Goal: Task Accomplishment & Management: Manage account settings

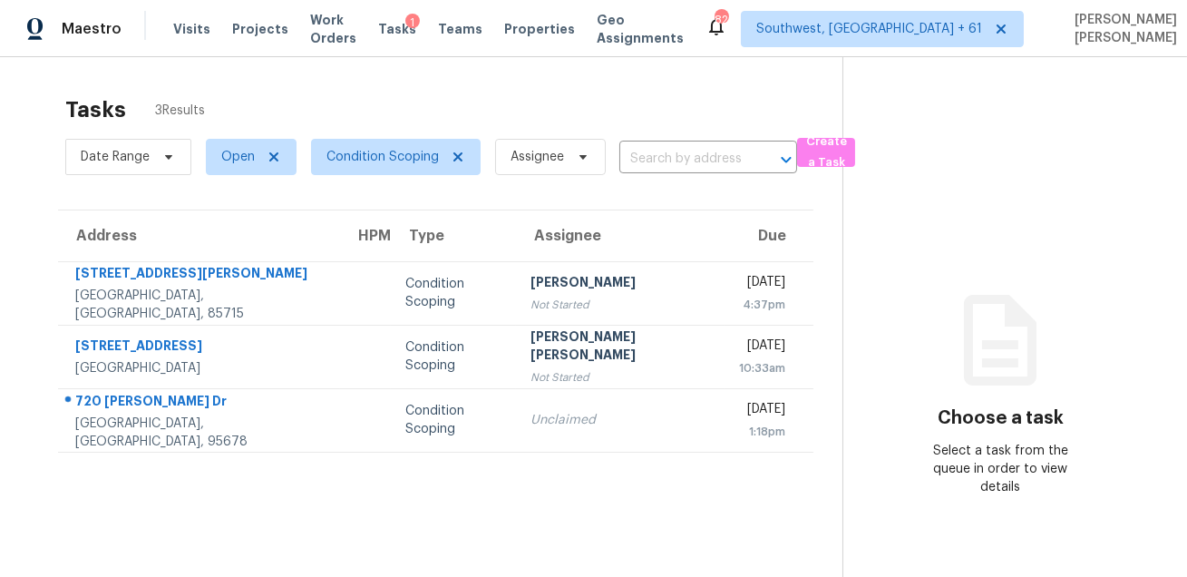
click at [651, 93] on div "Tasks 3 Results" at bounding box center [453, 109] width 777 height 47
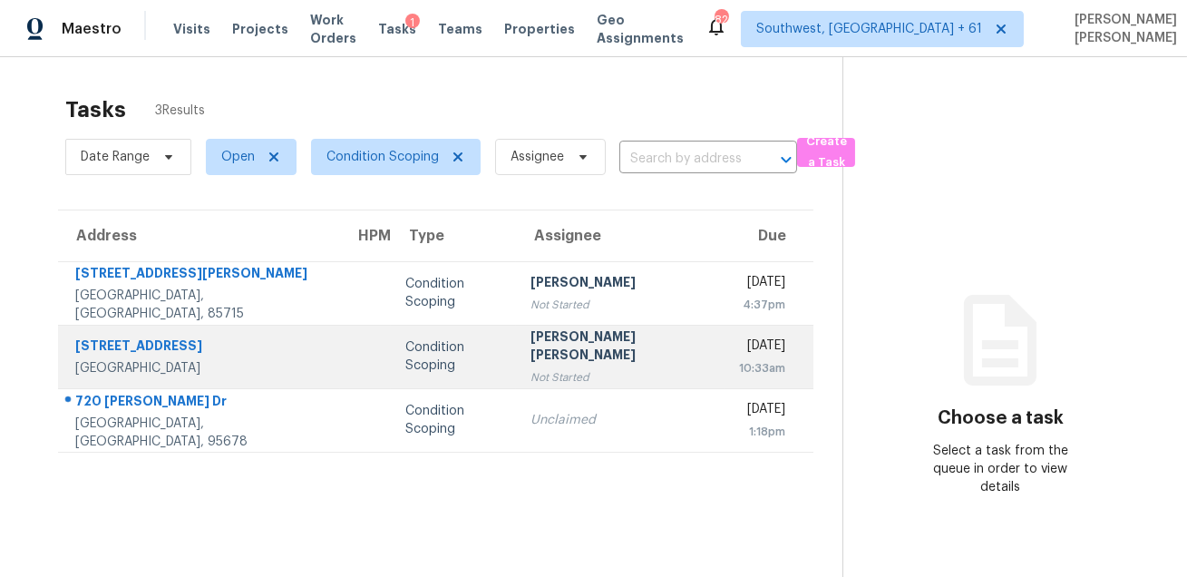
click at [739, 361] on div "10:33am" at bounding box center [762, 368] width 46 height 18
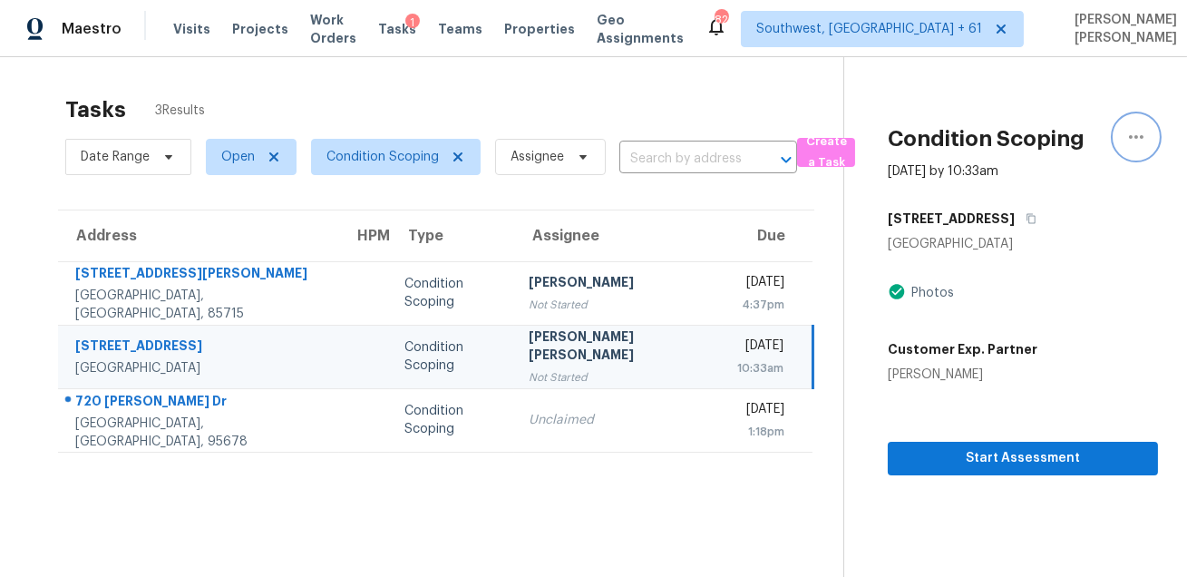
click at [1133, 141] on icon "button" at bounding box center [1137, 137] width 22 height 22
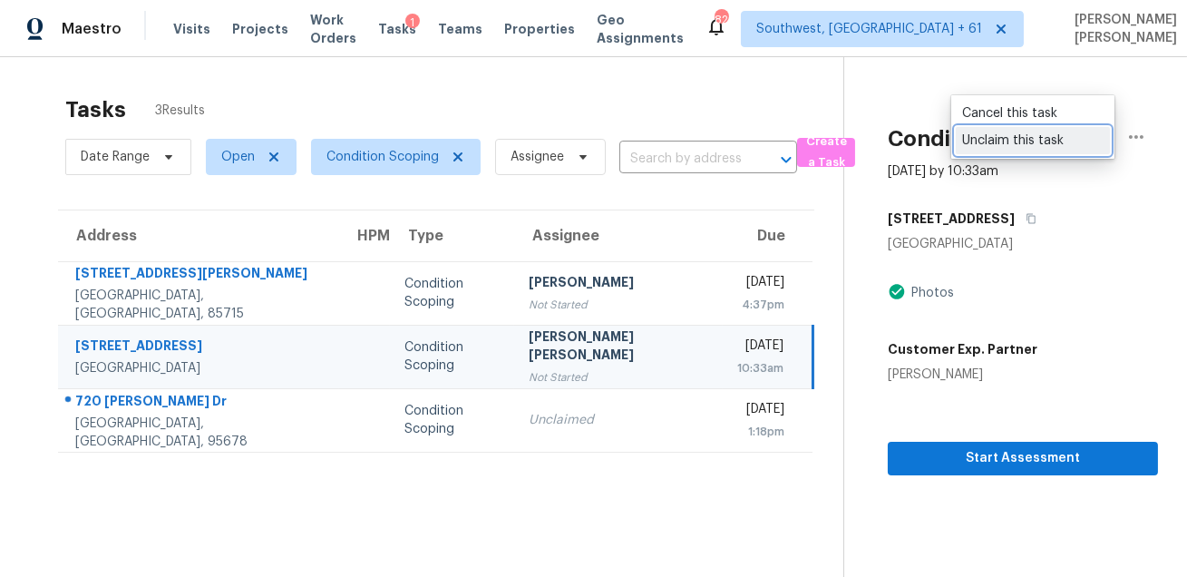
click at [1052, 151] on link "Unclaim this task" at bounding box center [1033, 140] width 154 height 27
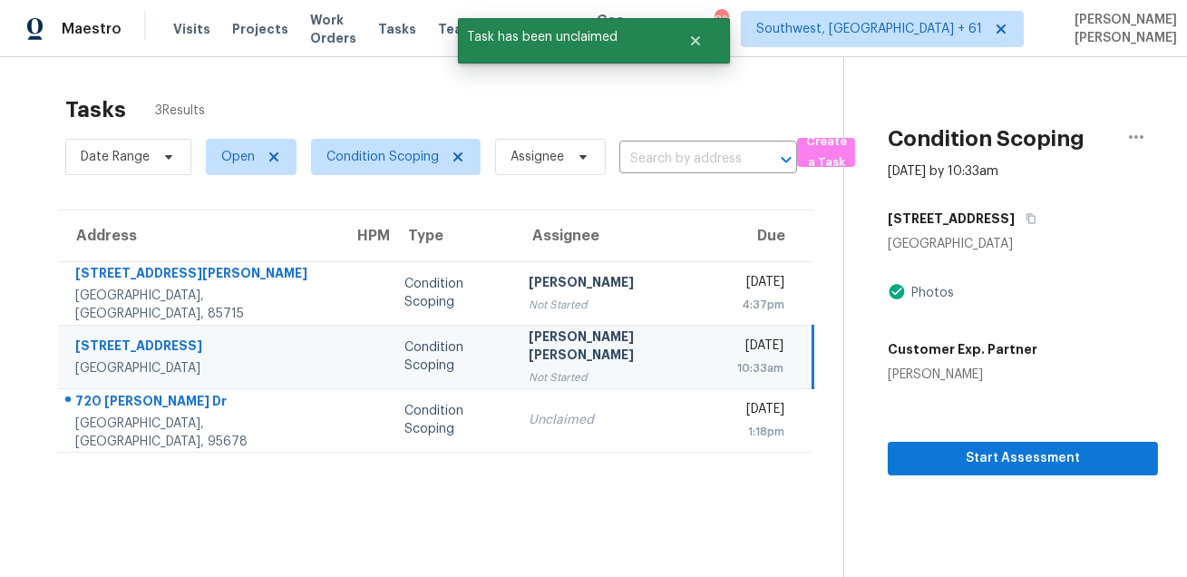
click at [735, 120] on div "Tasks 3 Results" at bounding box center [454, 109] width 778 height 47
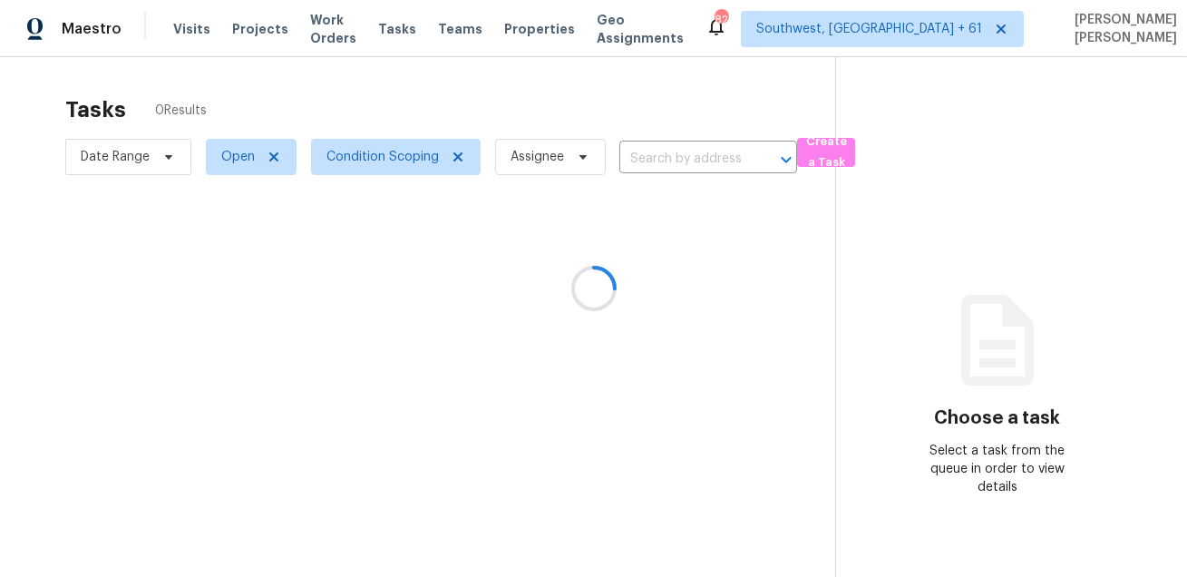
click at [589, 103] on div at bounding box center [593, 288] width 1187 height 577
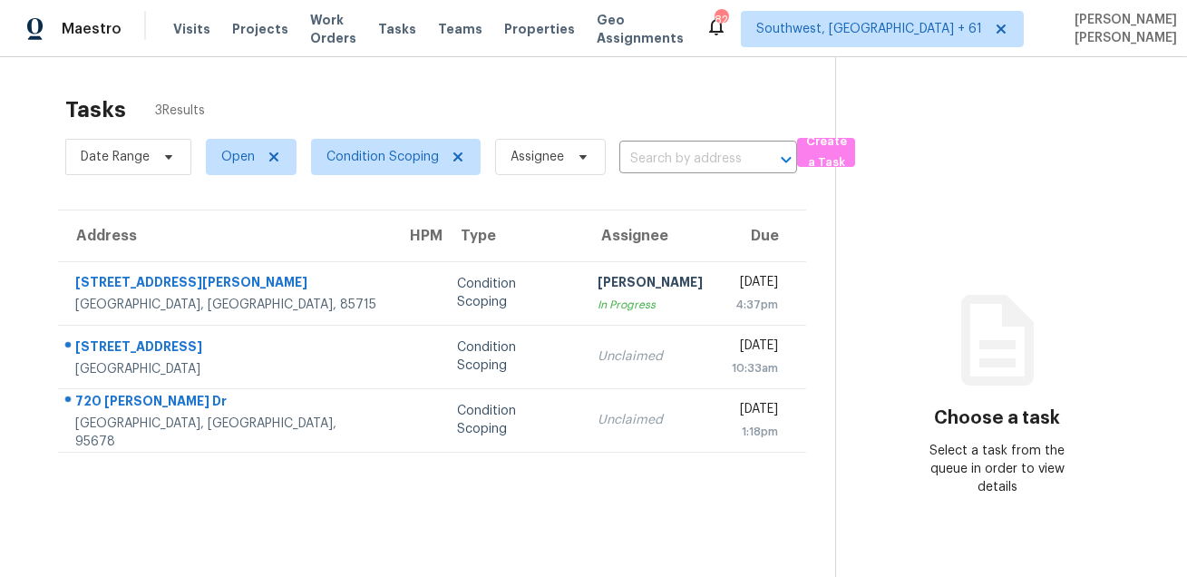
click at [405, 514] on section "Tasks 3 Results Date Range Open Condition Scoping Assignee ​ Create a Task Addr…" at bounding box center [432, 360] width 806 height 548
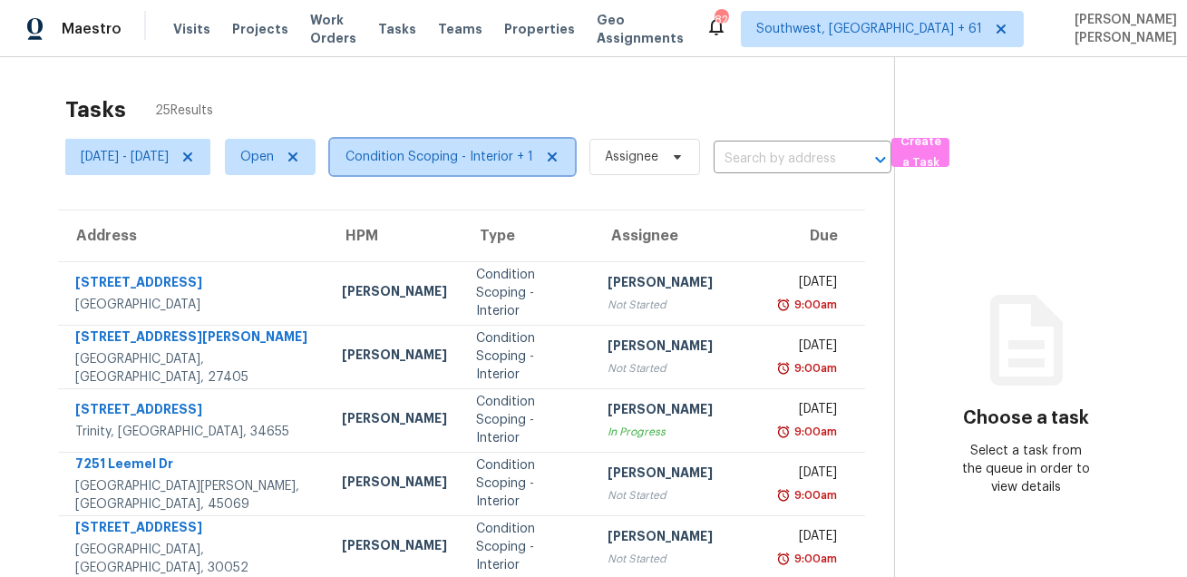
click at [504, 156] on span "Condition Scoping - Interior + 1" at bounding box center [440, 157] width 188 height 18
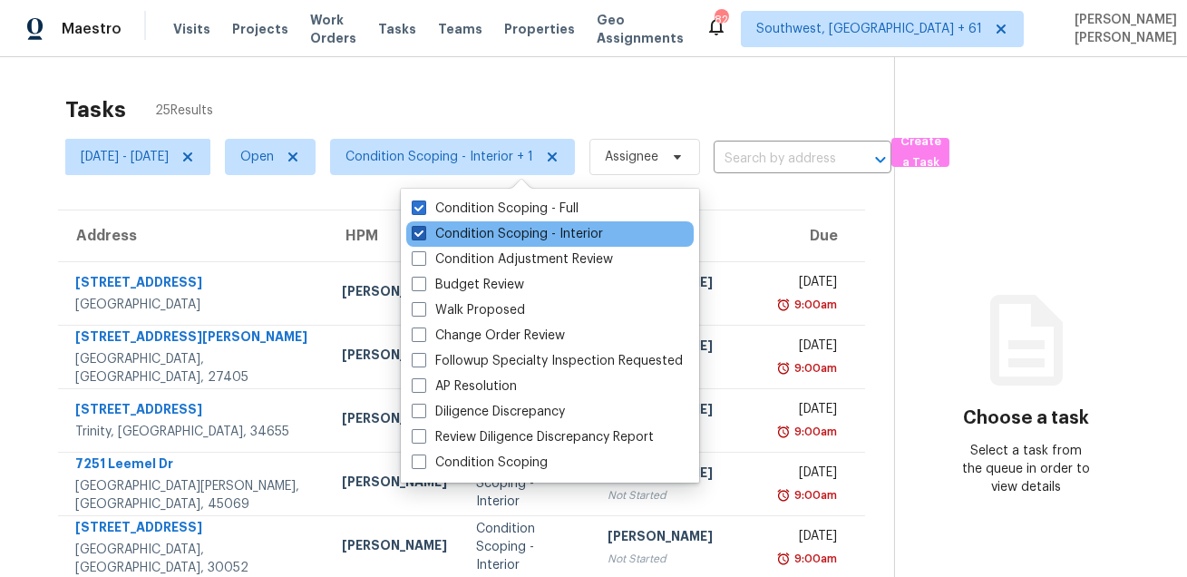
click at [500, 231] on label "Condition Scoping - Interior" at bounding box center [507, 234] width 191 height 18
click at [424, 231] on input "Condition Scoping - Interior" at bounding box center [418, 231] width 12 height 12
checkbox input "false"
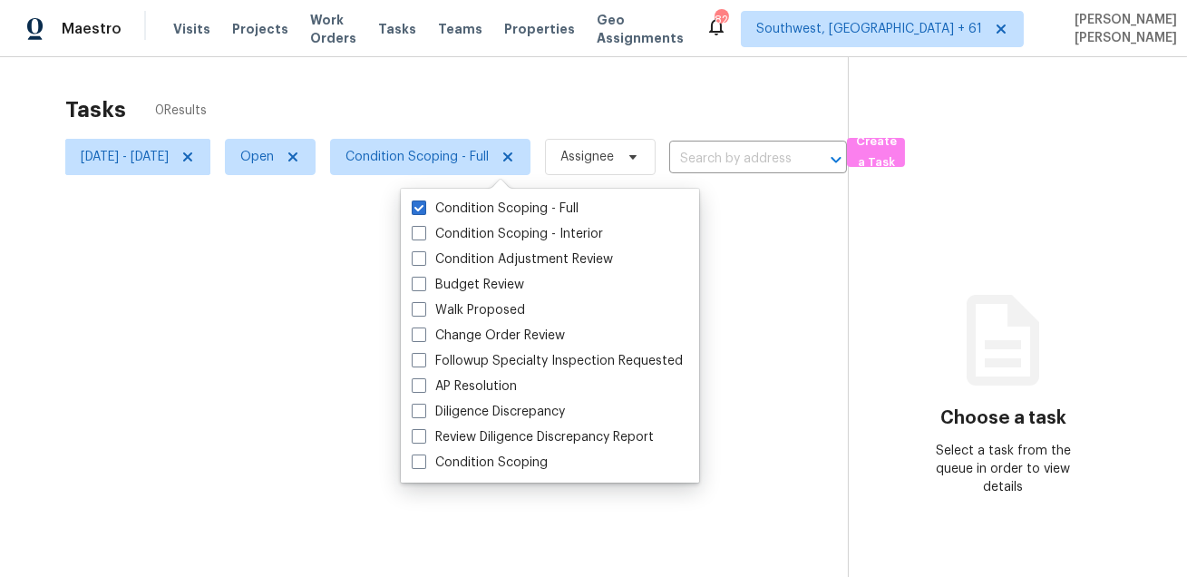
click at [502, 89] on div "Tasks 0 Results" at bounding box center [456, 109] width 783 height 47
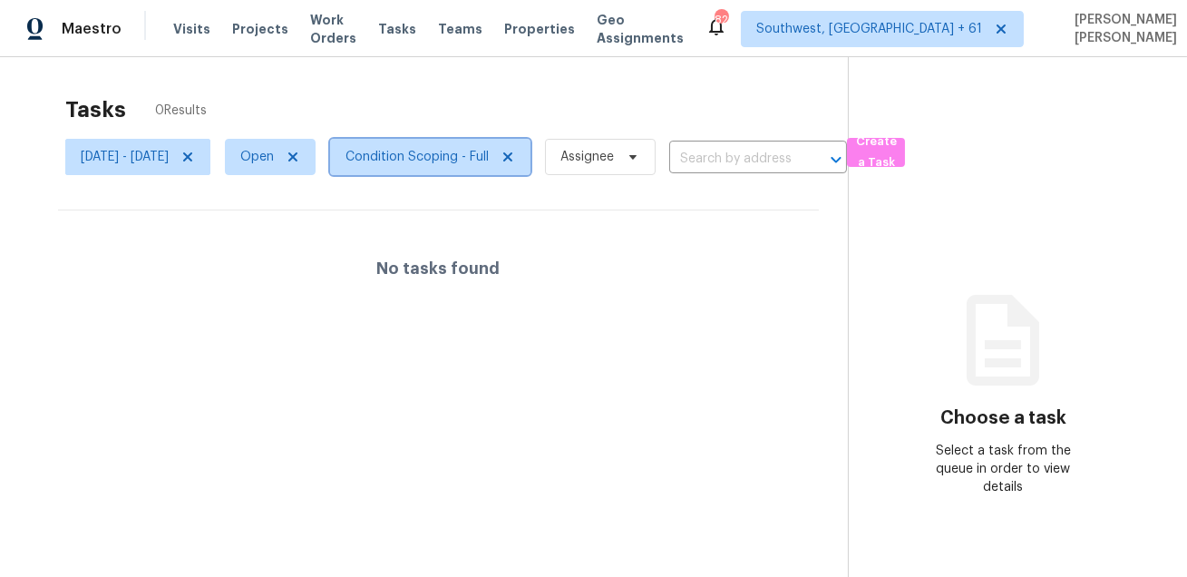
click at [493, 170] on span "Condition Scoping - Full" at bounding box center [430, 157] width 200 height 36
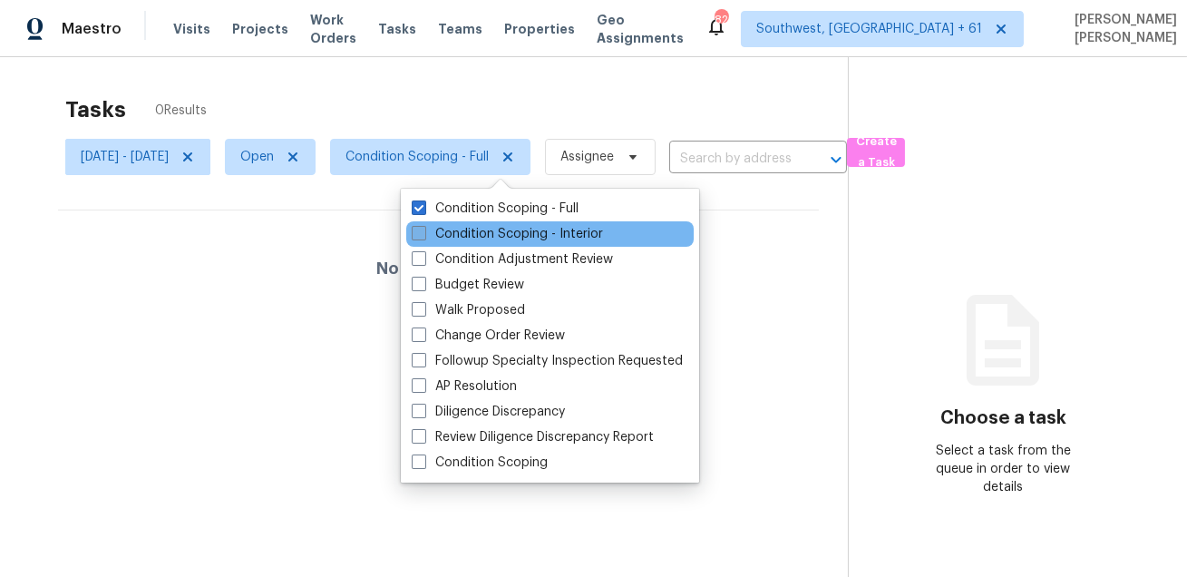
click at [478, 238] on label "Condition Scoping - Interior" at bounding box center [507, 234] width 191 height 18
click at [424, 237] on input "Condition Scoping - Interior" at bounding box center [418, 231] width 12 height 12
checkbox input "true"
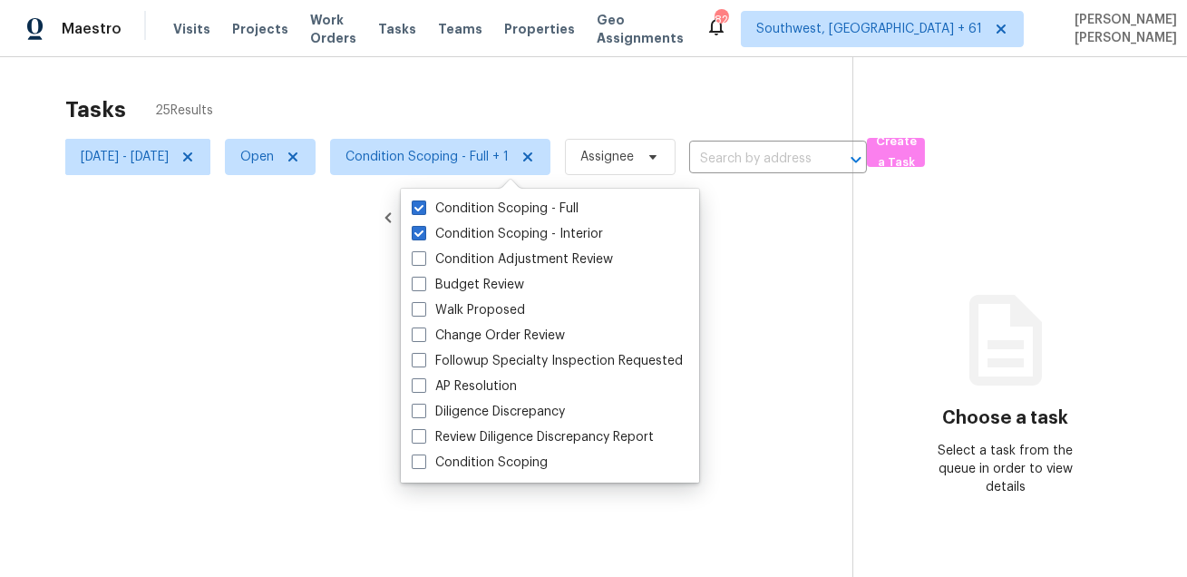
click at [499, 101] on div at bounding box center [593, 288] width 1187 height 577
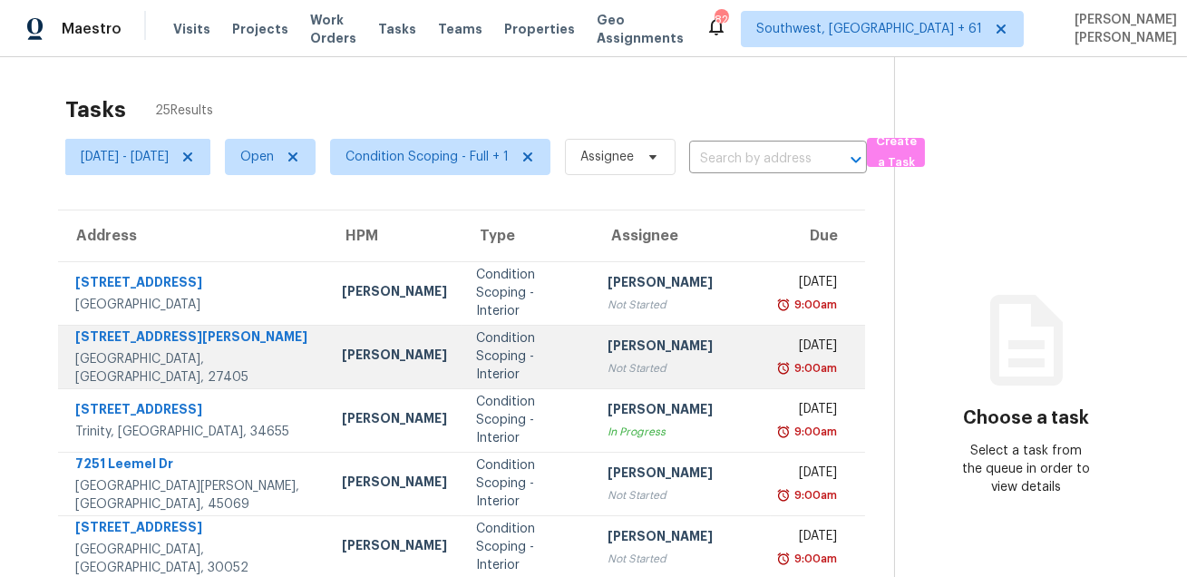
scroll to position [367, 0]
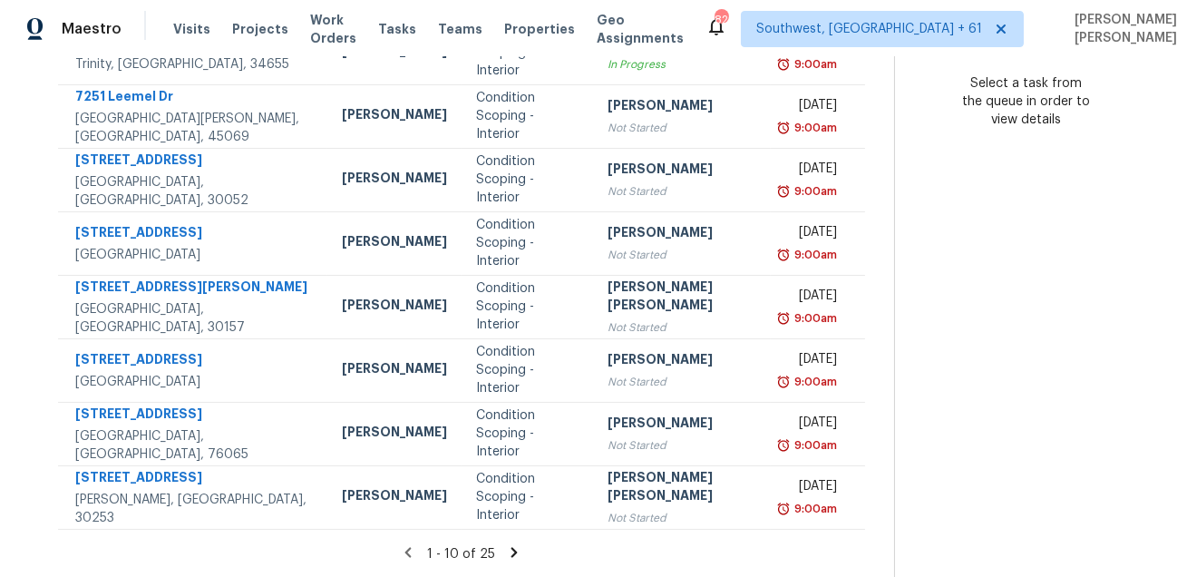
click at [506, 548] on icon at bounding box center [514, 552] width 16 height 16
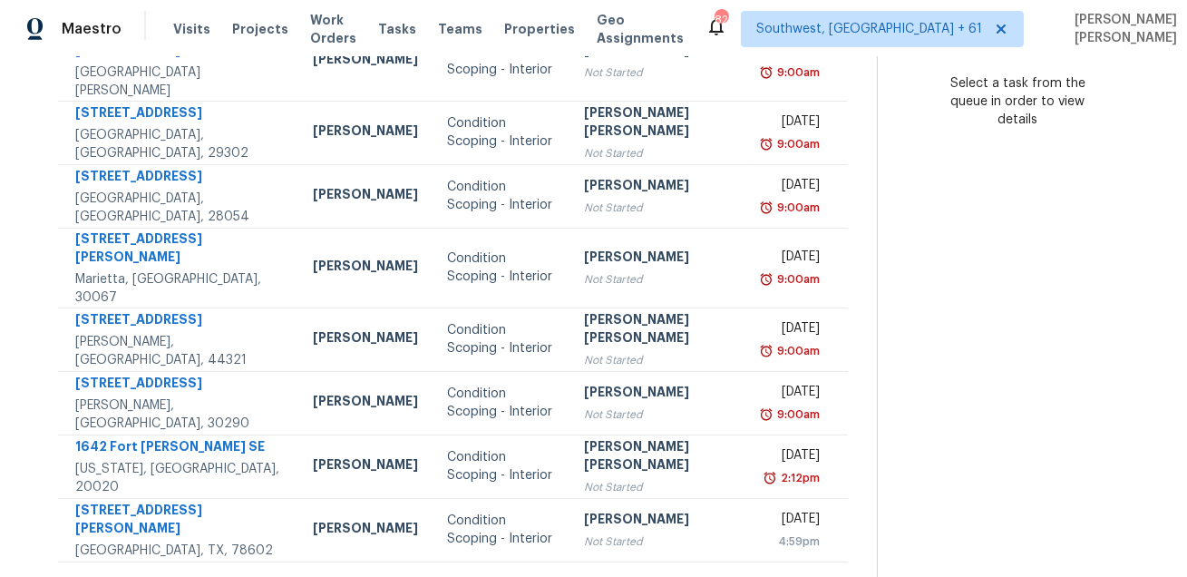
click at [503, 576] on icon at bounding box center [510, 585] width 16 height 16
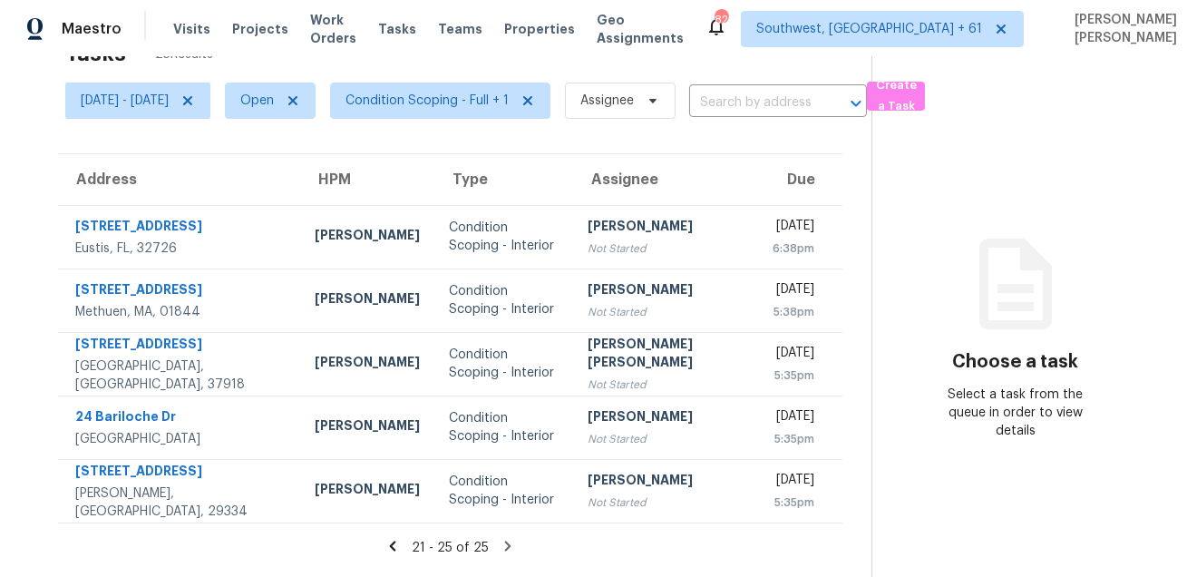
click at [855, 323] on div "Address HPM Type Assignee Due 2850 Tremont Dr Eustis, FL, 32726 Caleb Hurst Con…" at bounding box center [450, 338] width 843 height 370
click at [903, 289] on div "Choose a task Select a task from the queue in order to view details" at bounding box center [1016, 356] width 286 height 167
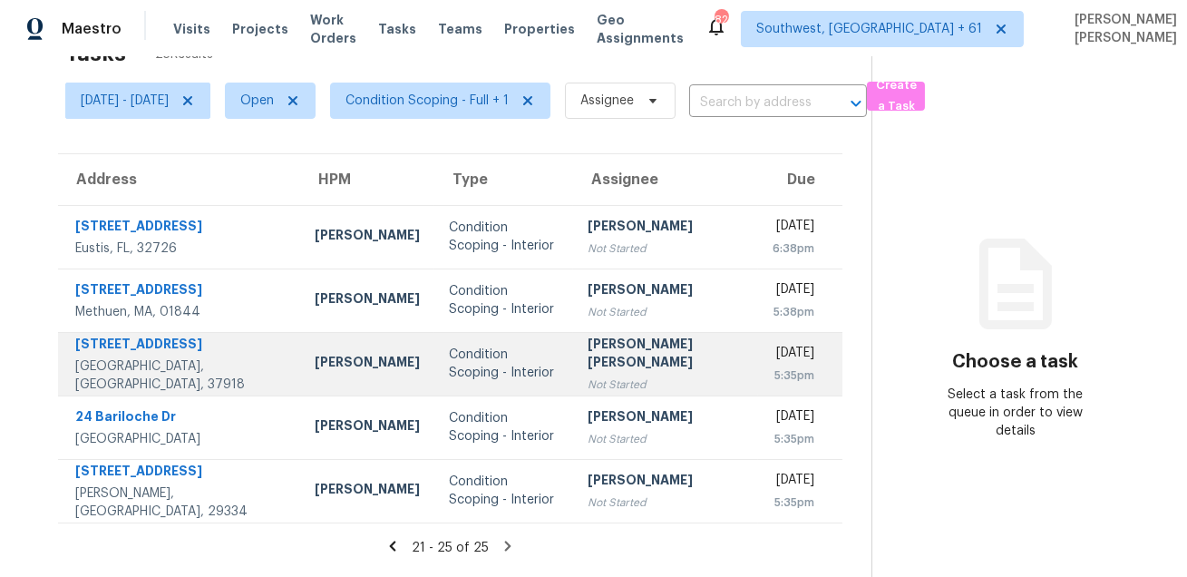
scroll to position [0, 0]
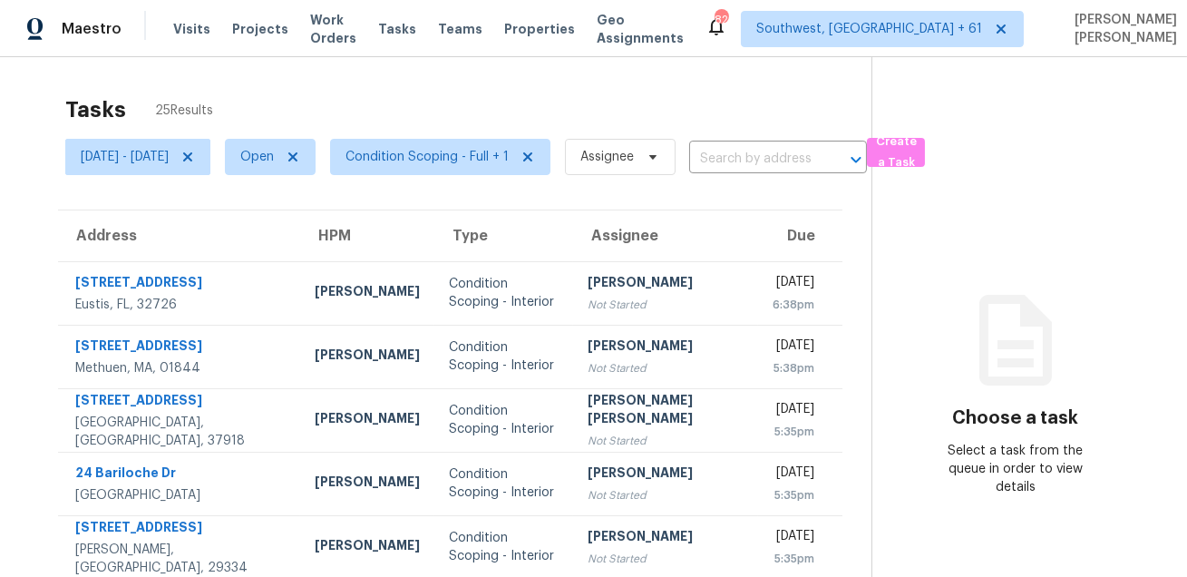
click at [683, 86] on div "Tasks 25 Results" at bounding box center [468, 109] width 806 height 47
click at [546, 78] on div "Tasks 25 Results Wed, Aug 27 - Wed, Aug 27 Open Condition Scoping - Full + 1 As…" at bounding box center [593, 345] width 1187 height 577
click at [632, 118] on div "Tasks 25 Results" at bounding box center [468, 109] width 806 height 47
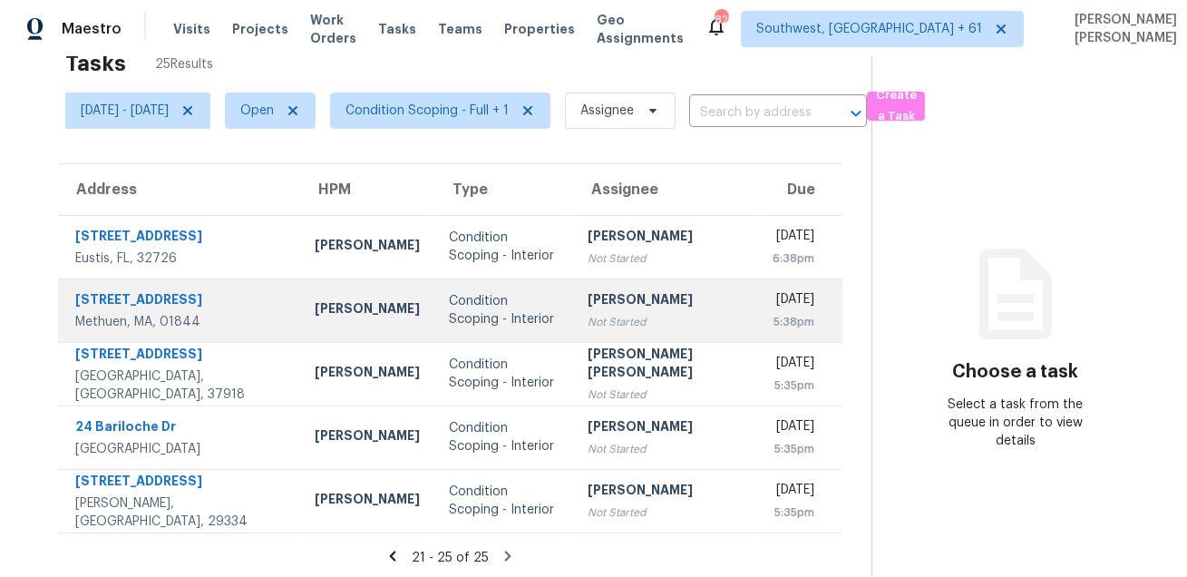
scroll to position [56, 0]
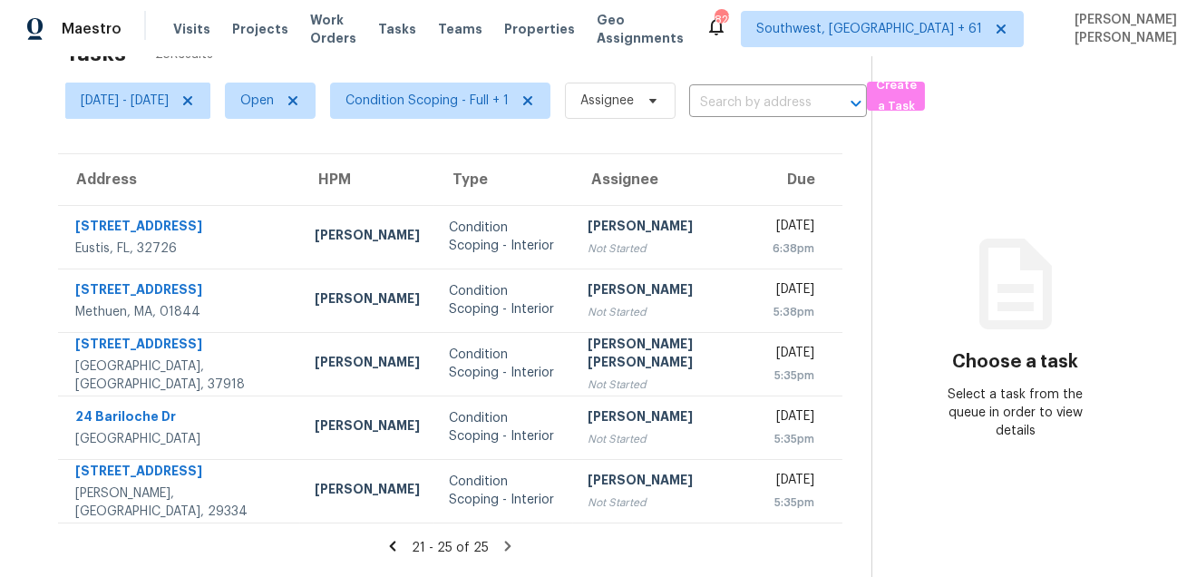
click at [396, 546] on icon at bounding box center [393, 546] width 16 height 16
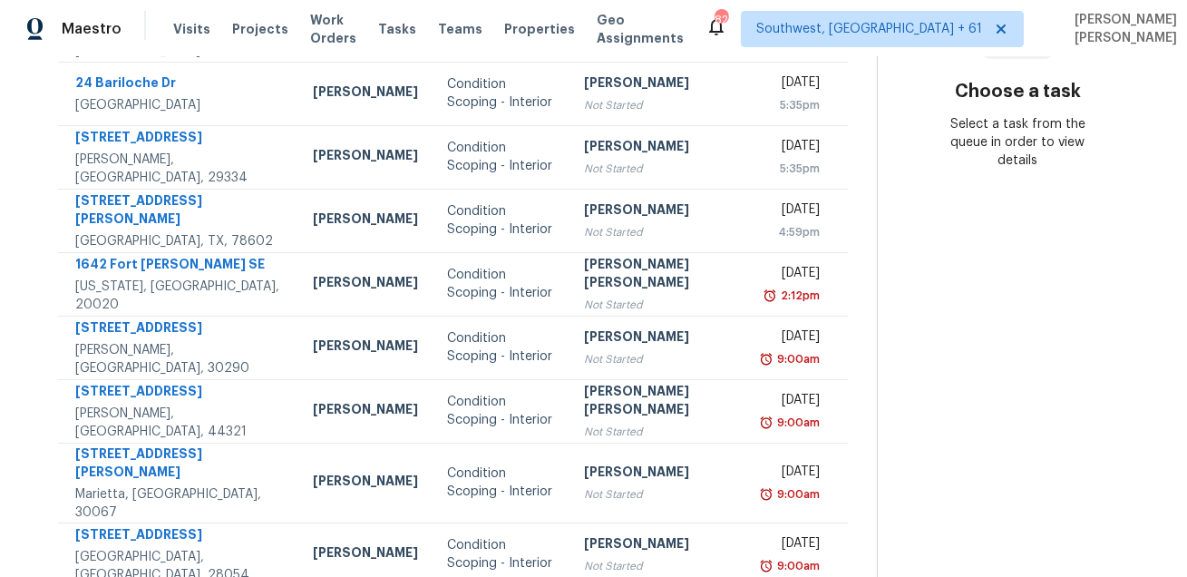
scroll to position [367, 0]
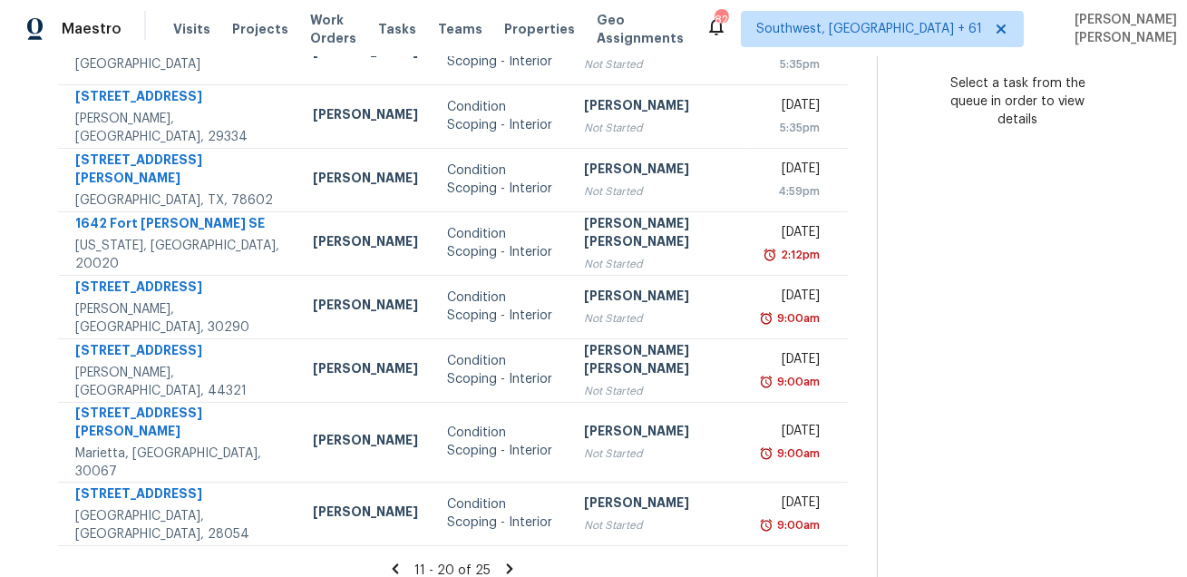
click at [396, 563] on icon at bounding box center [396, 568] width 6 height 10
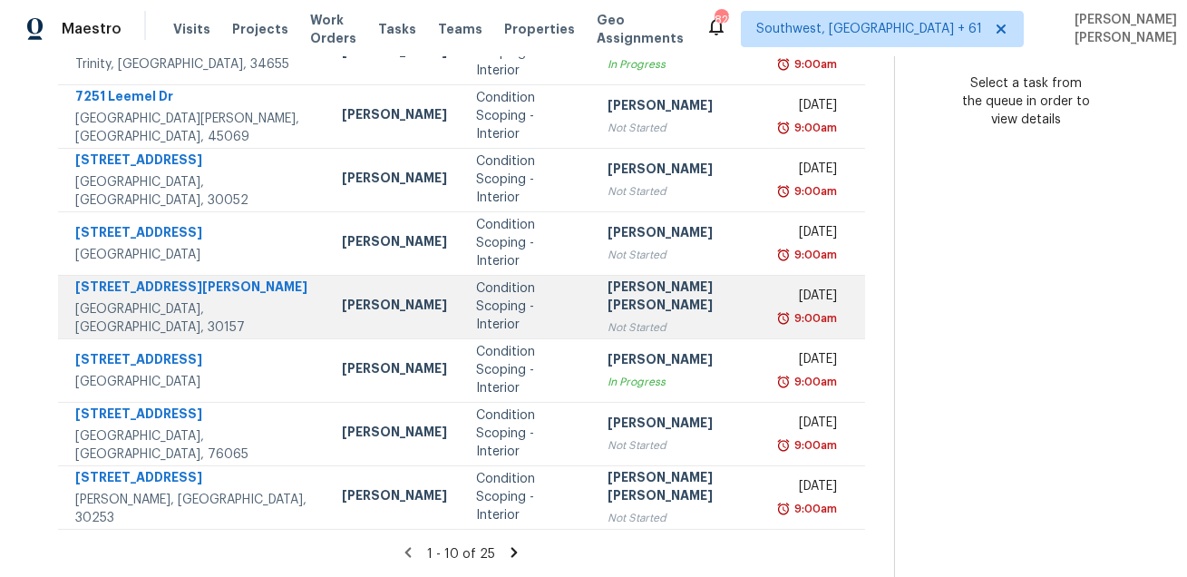
scroll to position [0, 0]
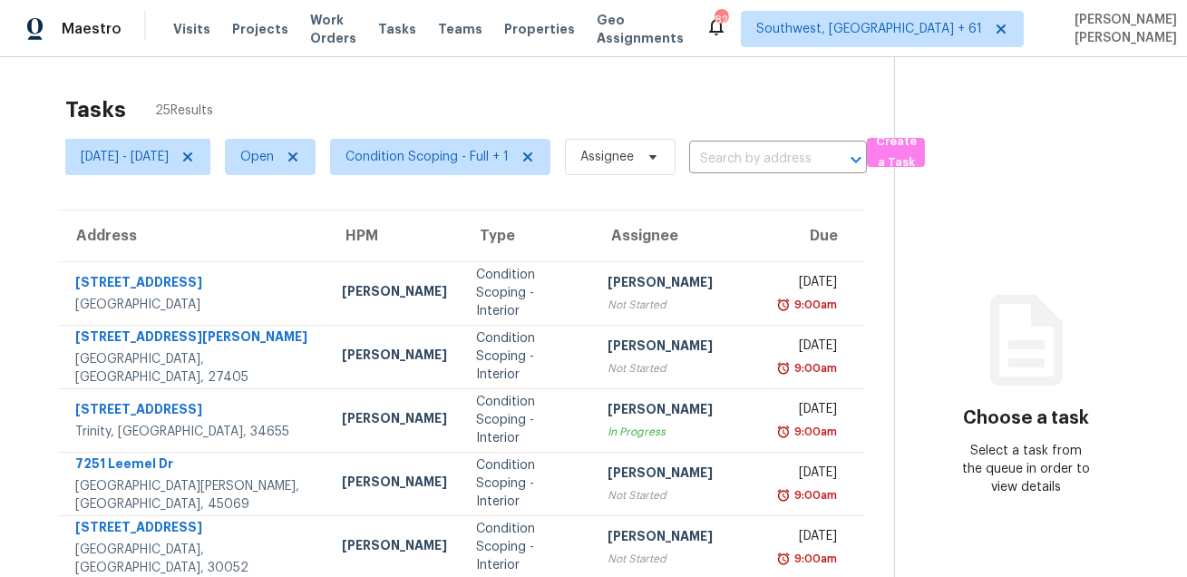
click at [678, 77] on div "Tasks 25 Results Wed, Aug 27 - Wed, Aug 27 Open Condition Scoping - Full + 1 As…" at bounding box center [593, 501] width 1187 height 888
click at [503, 145] on span "Condition Scoping - Full + 1" at bounding box center [440, 157] width 220 height 36
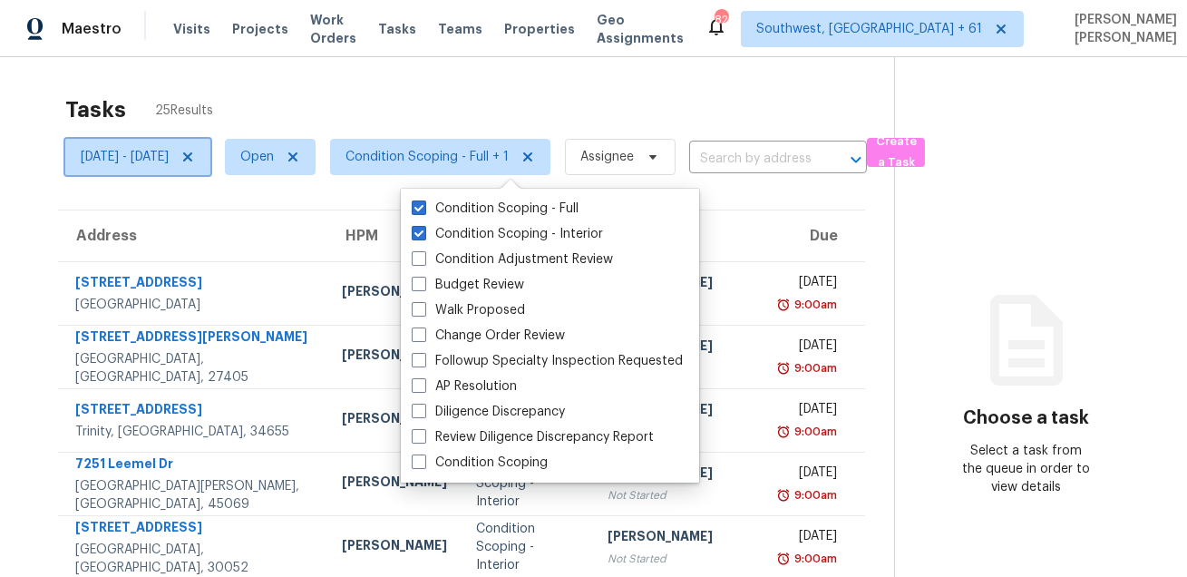
click at [191, 166] on span "[DATE] - [DATE]" at bounding box center [137, 157] width 145 height 36
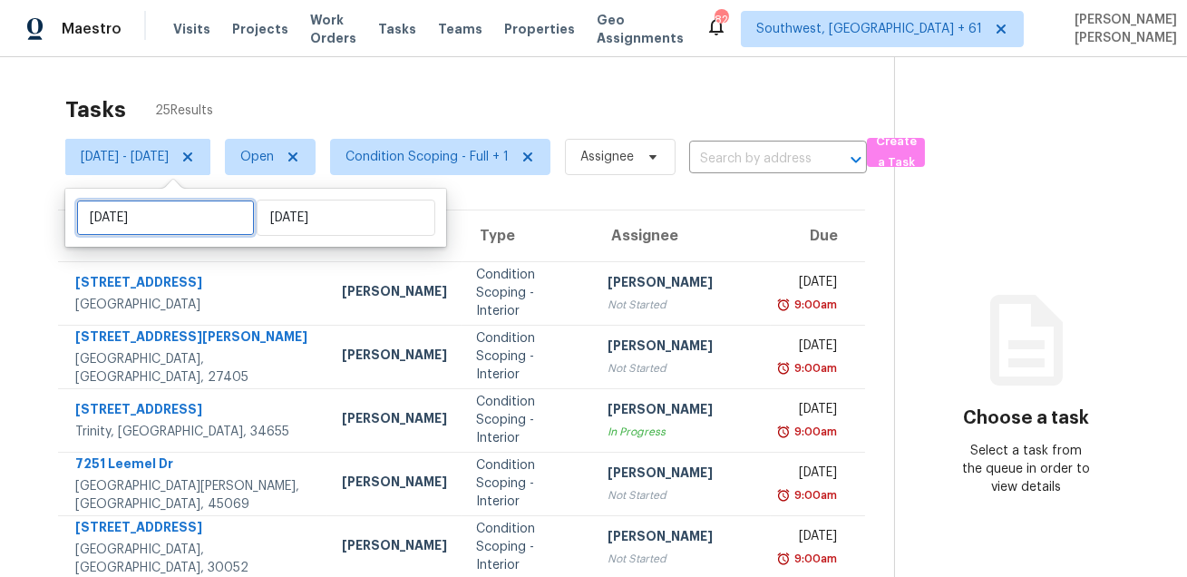
select select "7"
select select "2025"
select select "8"
select select "2025"
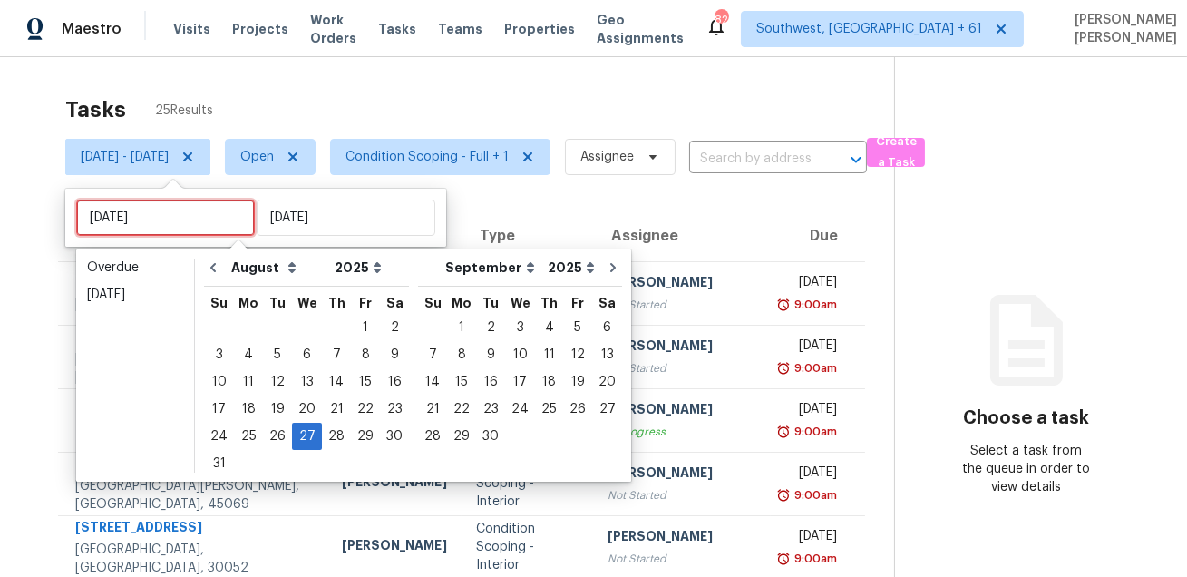
click at [193, 215] on input "Wed, Aug 27" at bounding box center [165, 218] width 179 height 36
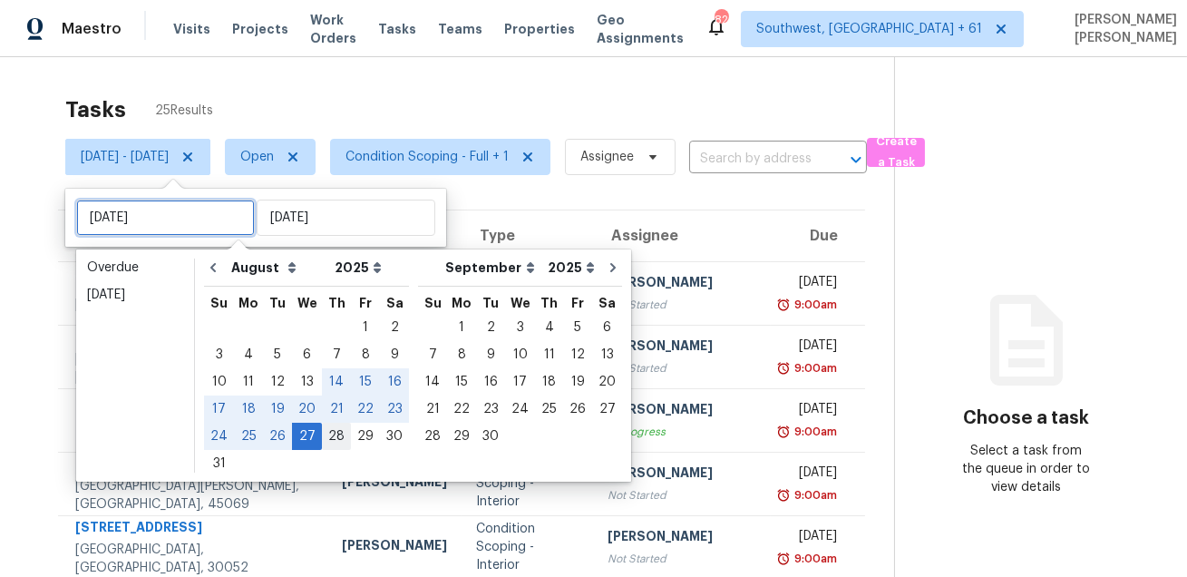
type input "Wed, Aug 20"
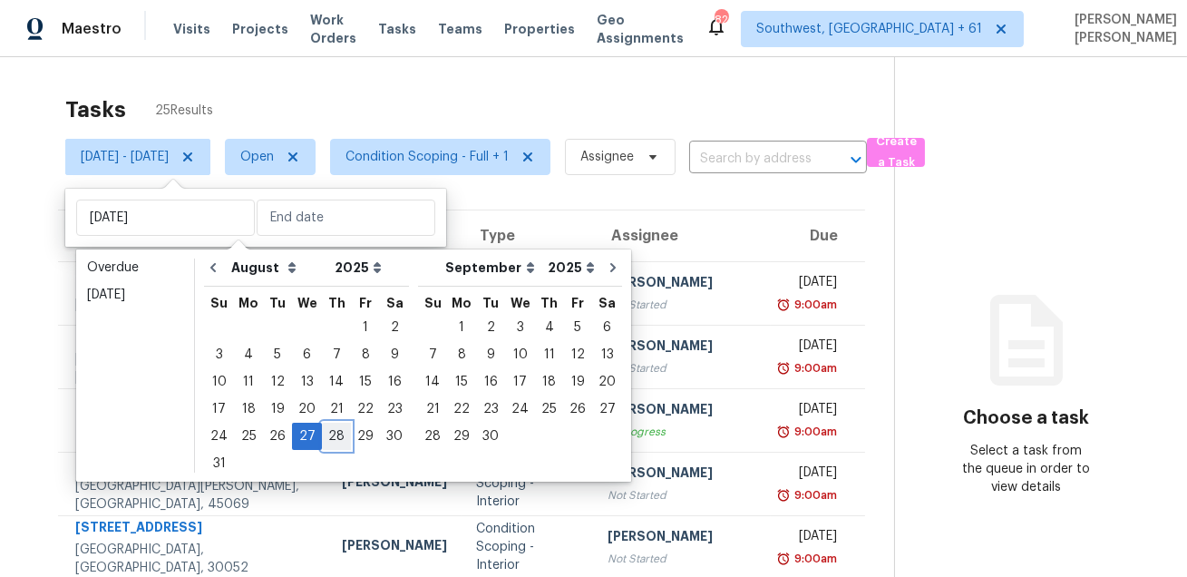
click at [328, 441] on div "28" at bounding box center [336, 436] width 29 height 25
type input "Thu, Aug 28"
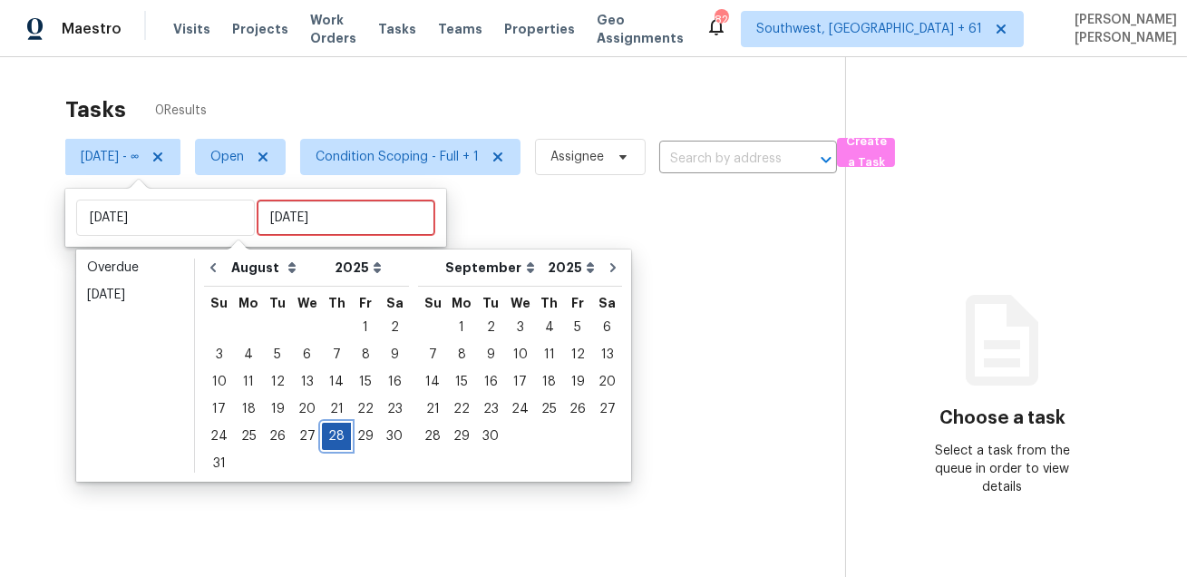
click at [328, 441] on div "28" at bounding box center [336, 436] width 29 height 25
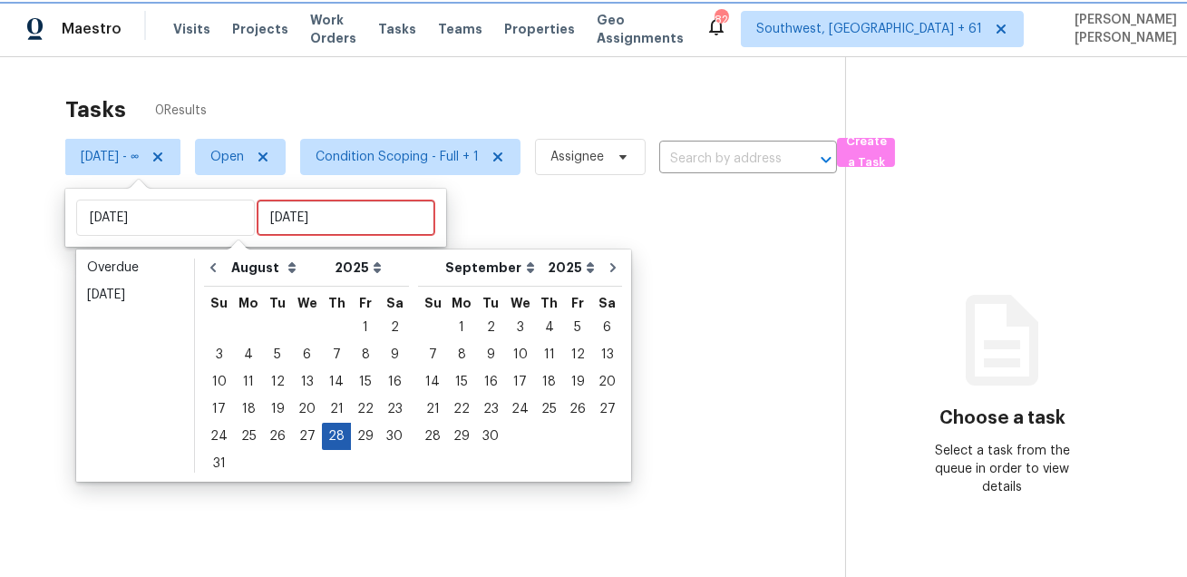
type input "Thu, Aug 28"
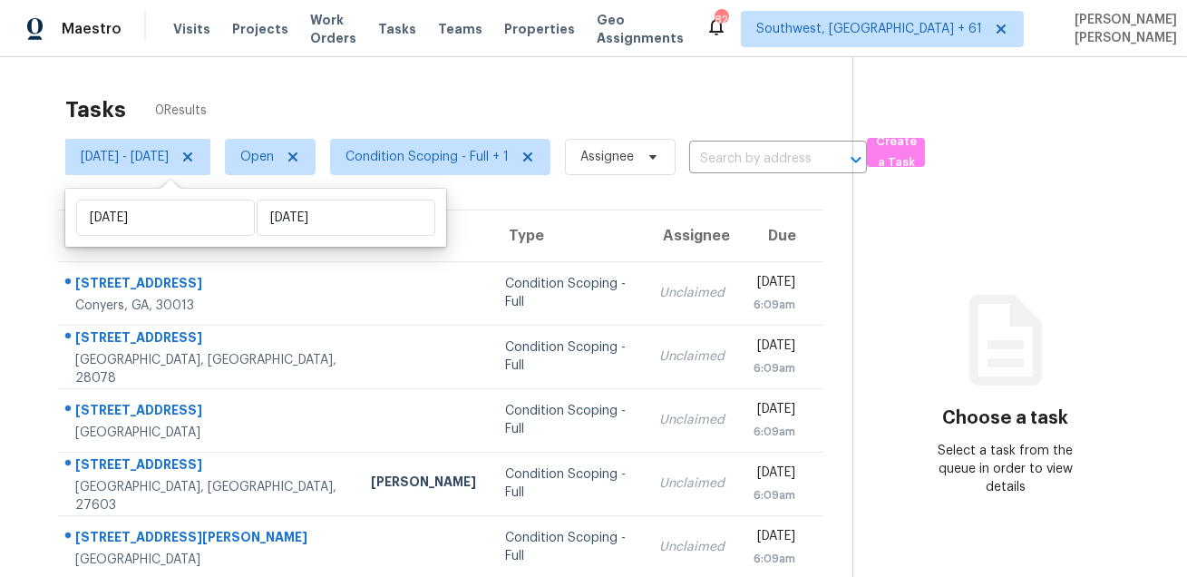
click at [477, 85] on div "Tasks 0 Results Thu, Aug 28 - Thu, Aug 28 Open Condition Scoping - Full + 1 Ass…" at bounding box center [593, 484] width 1187 height 855
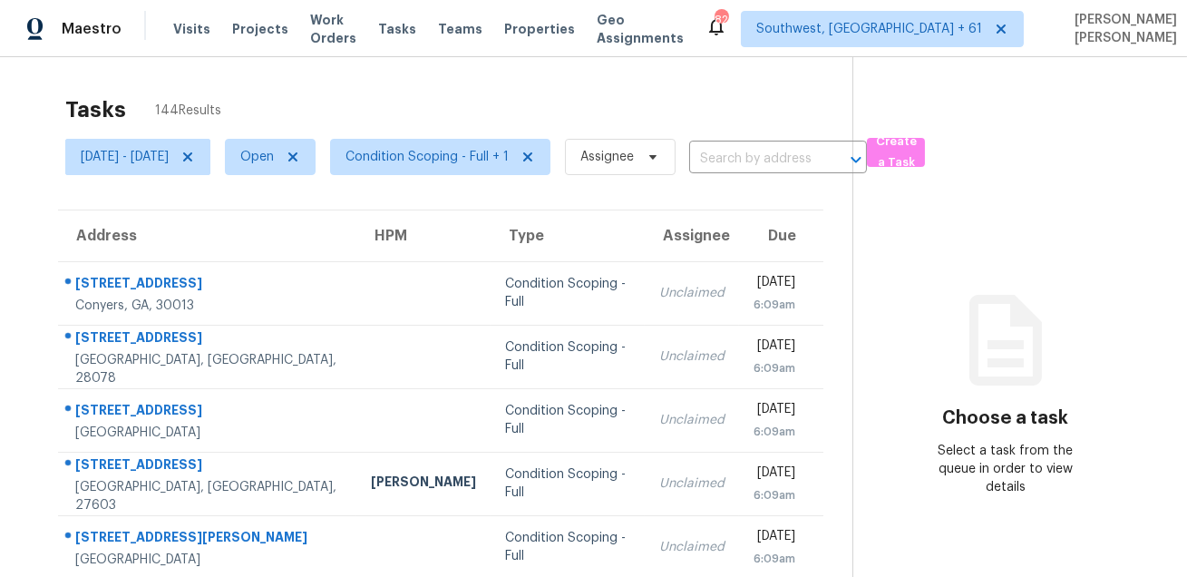
click at [487, 84] on div "Tasks 144 Results Thu, Aug 28 - Thu, Aug 28 Open Condition Scoping - Full + 1 A…" at bounding box center [593, 501] width 1187 height 888
click at [478, 172] on span "Condition Scoping - Full + 1" at bounding box center [440, 157] width 220 height 36
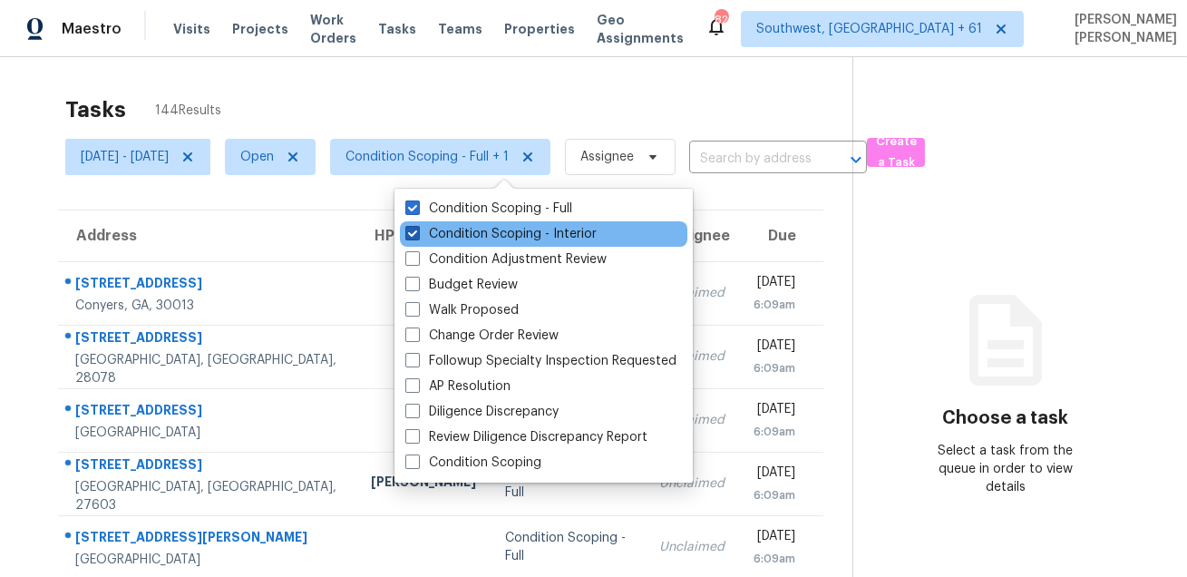
click at [485, 241] on label "Condition Scoping - Interior" at bounding box center [501, 234] width 191 height 18
click at [417, 237] on input "Condition Scoping - Interior" at bounding box center [412, 231] width 12 height 12
checkbox input "false"
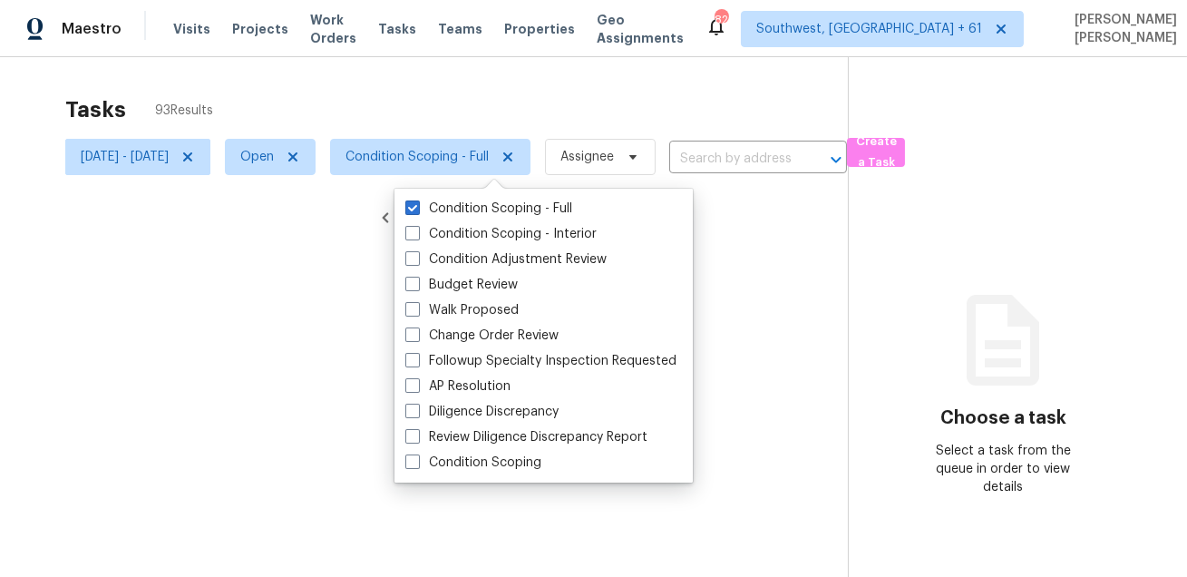
click at [503, 86] on div "Tasks 93 Results" at bounding box center [456, 109] width 783 height 47
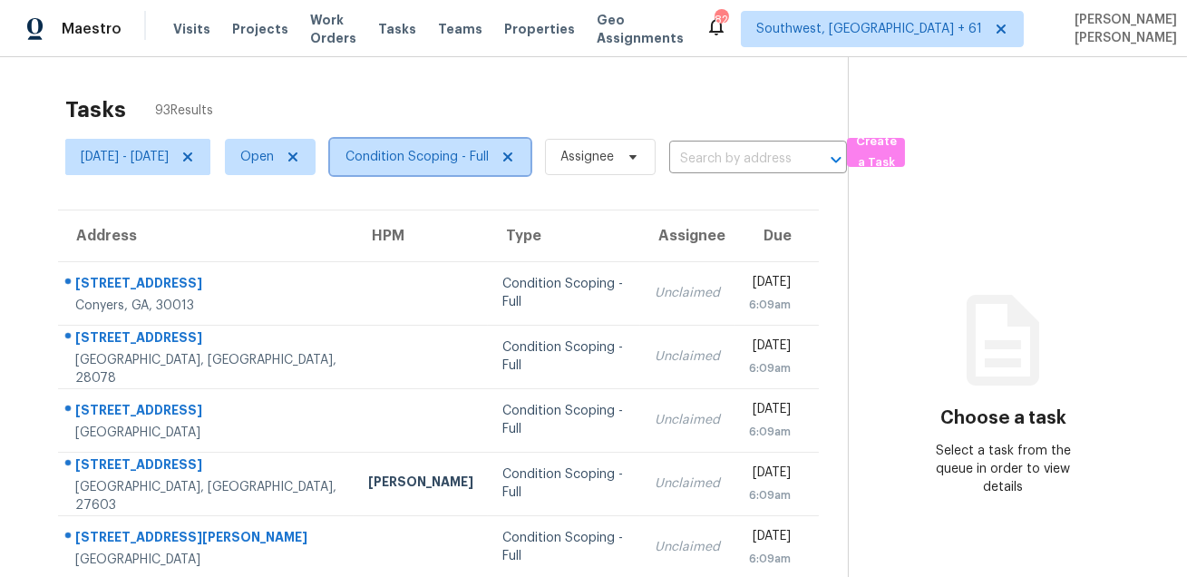
click at [461, 157] on span "Condition Scoping - Full" at bounding box center [417, 157] width 143 height 18
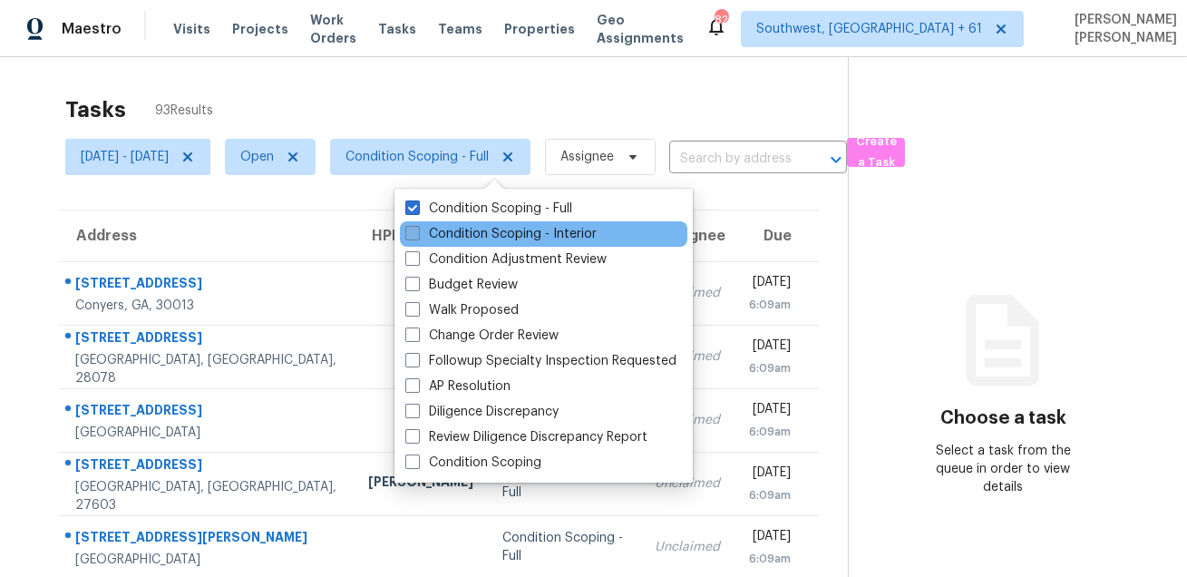
click at [442, 241] on label "Condition Scoping - Interior" at bounding box center [501, 234] width 191 height 18
click at [417, 237] on input "Condition Scoping - Interior" at bounding box center [412, 231] width 12 height 12
checkbox input "true"
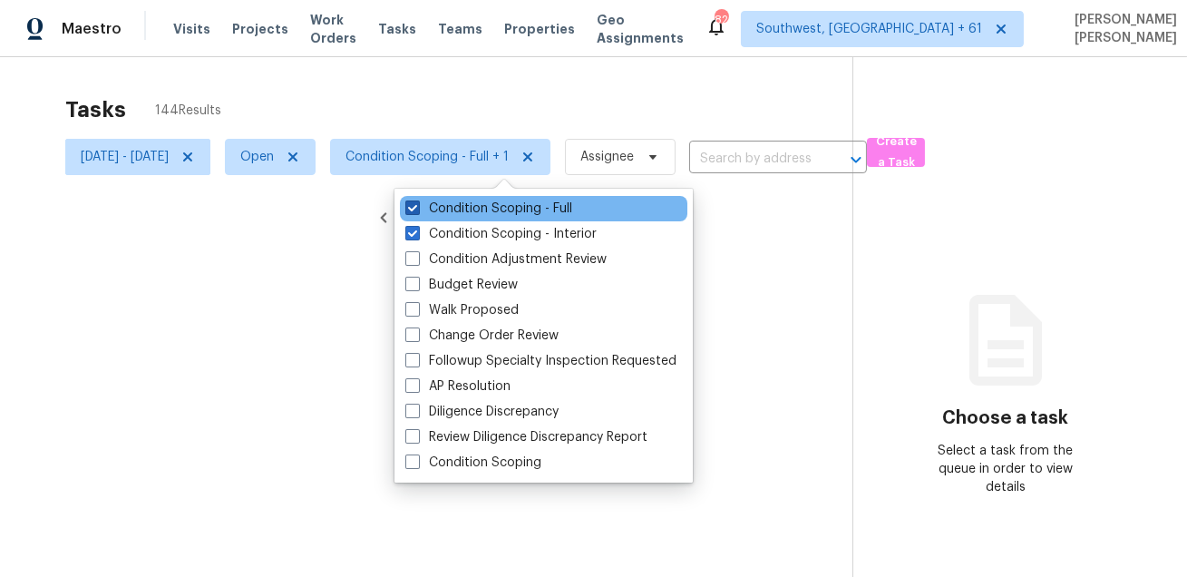
click at [468, 210] on label "Condition Scoping - Full" at bounding box center [489, 209] width 167 height 18
click at [417, 210] on input "Condition Scoping - Full" at bounding box center [412, 206] width 12 height 12
checkbox input "false"
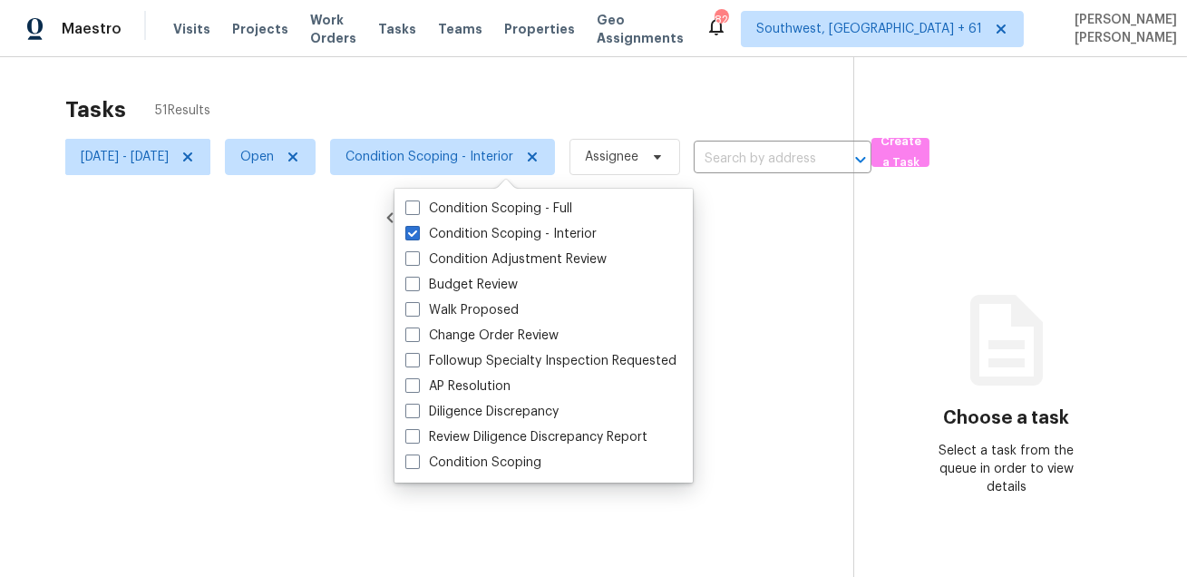
click at [522, 109] on div at bounding box center [593, 288] width 1187 height 577
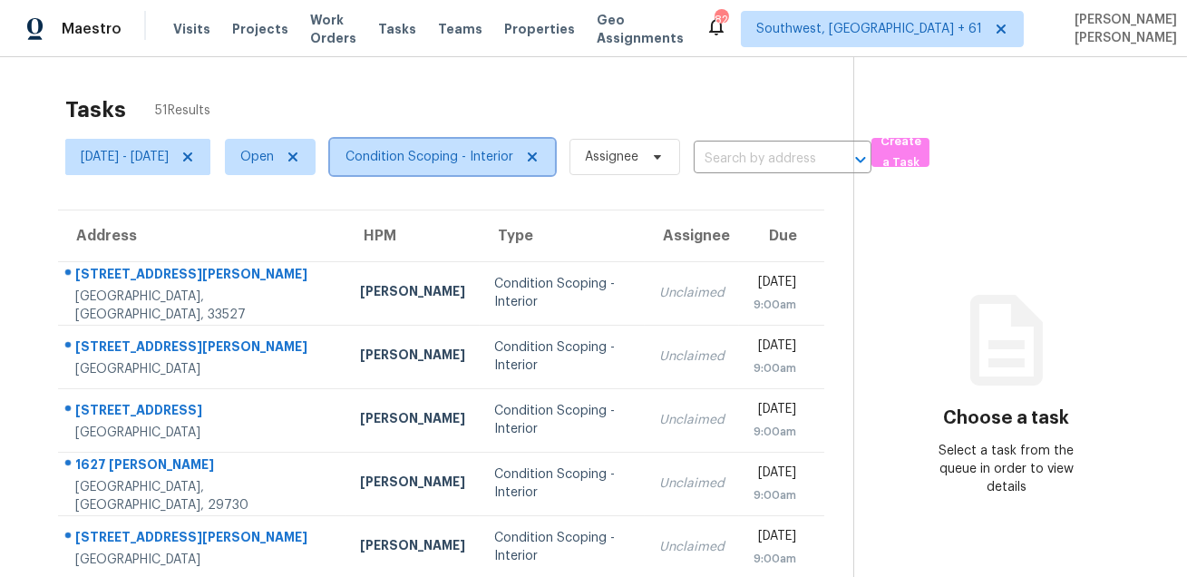
click at [496, 161] on span "Condition Scoping - Interior" at bounding box center [430, 157] width 168 height 18
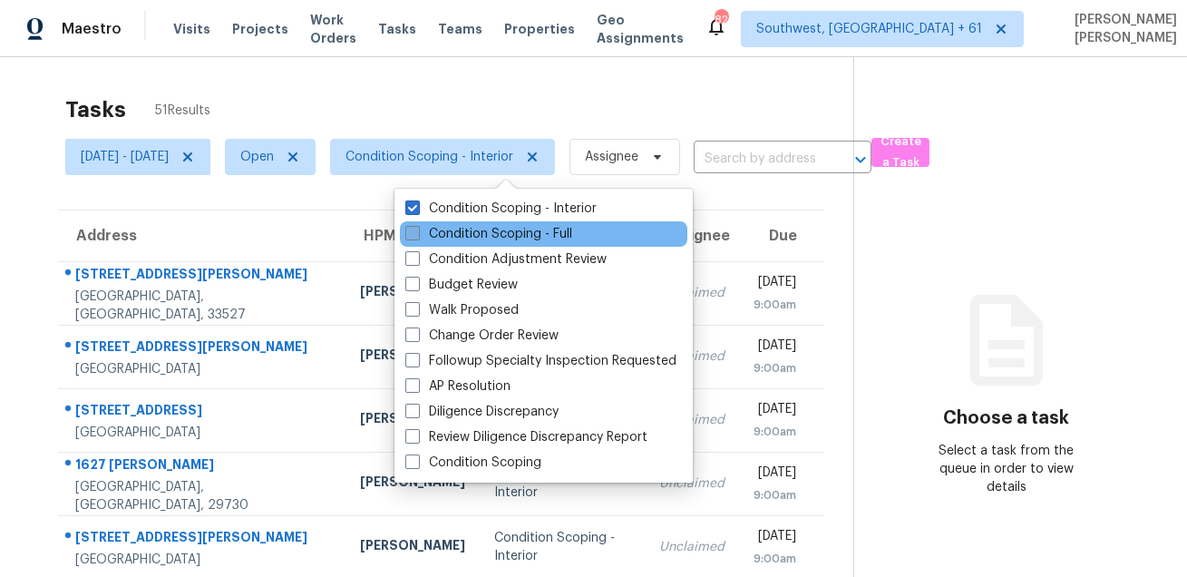
click at [479, 227] on label "Condition Scoping - Full" at bounding box center [489, 234] width 167 height 18
click at [417, 227] on input "Condition Scoping - Full" at bounding box center [412, 231] width 12 height 12
checkbox input "true"
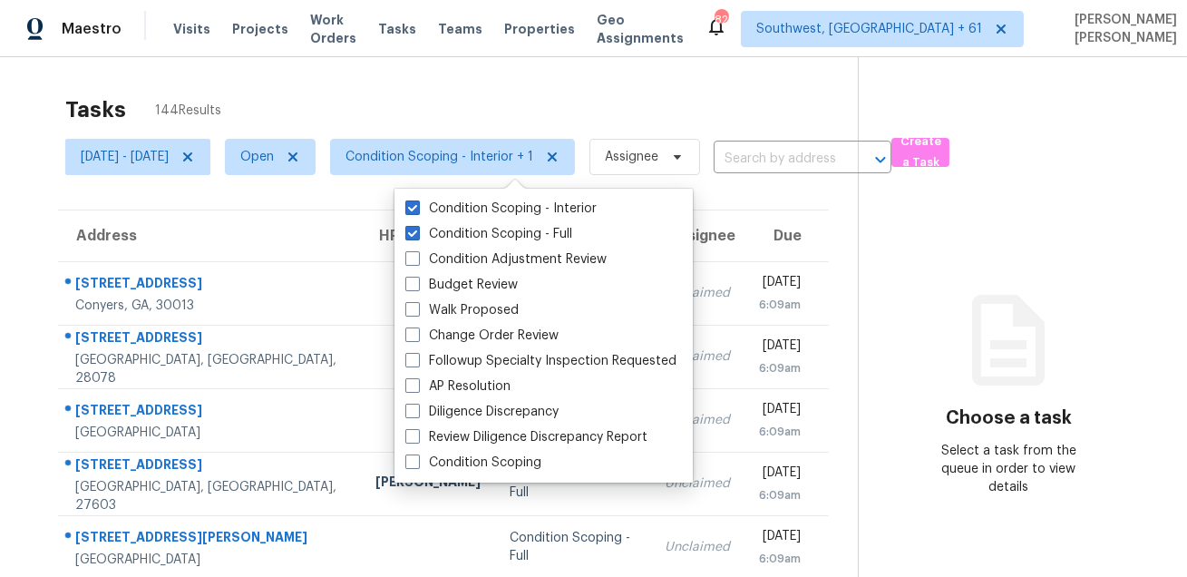
click at [495, 122] on div "Tasks 144 Results" at bounding box center [461, 109] width 793 height 47
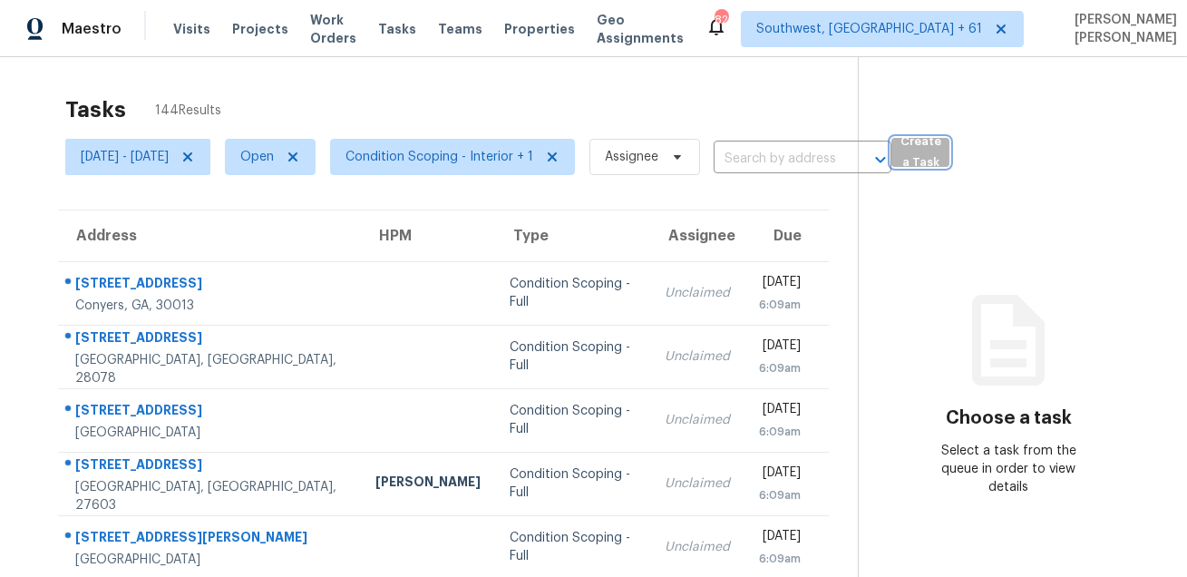
click at [941, 147] on span "Create a Task" at bounding box center [921, 153] width 40 height 42
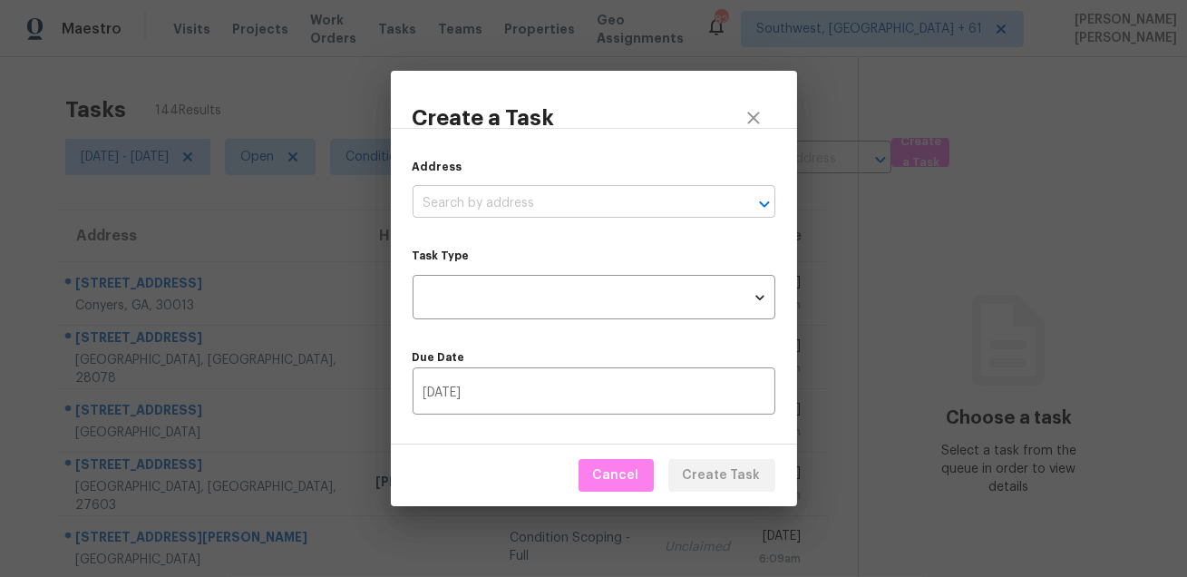
click at [653, 205] on input "text" at bounding box center [569, 204] width 312 height 28
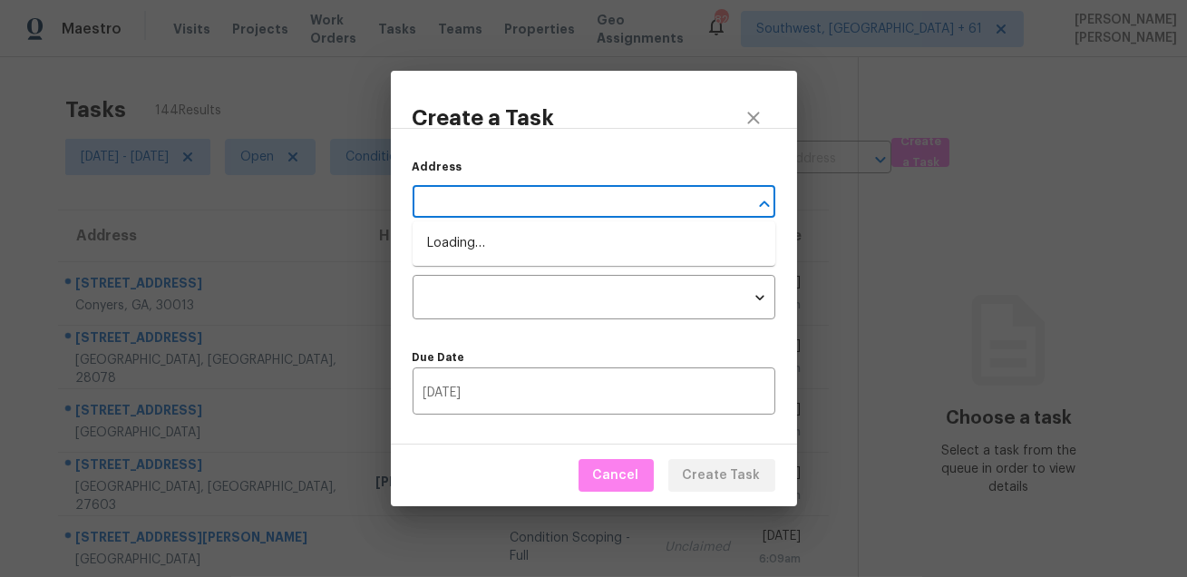
type input "="
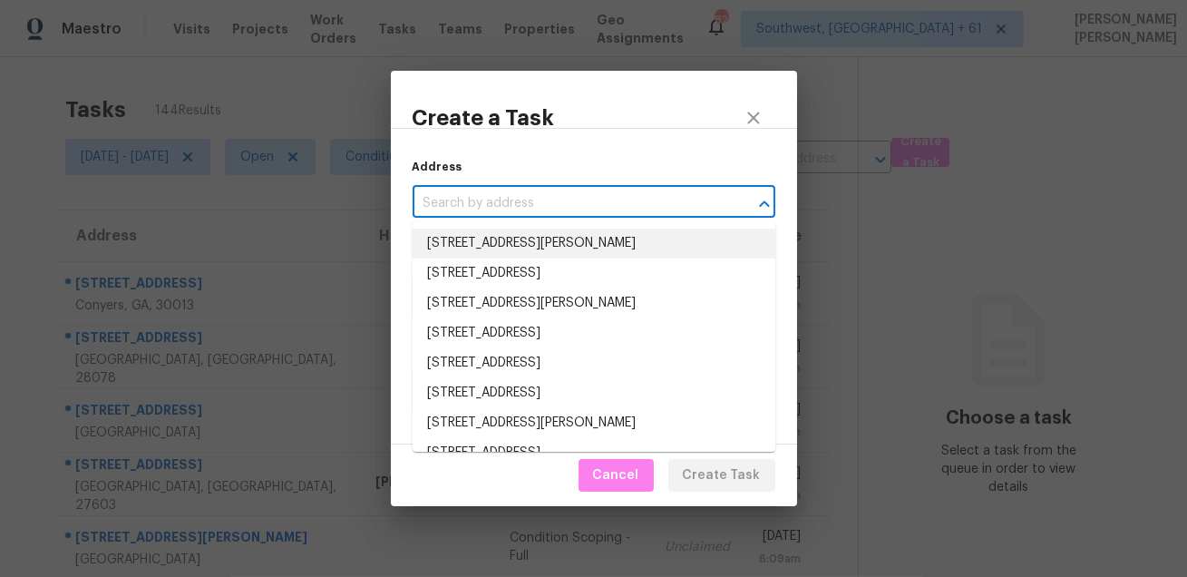
paste input "2940 Jubilee Ln, Green Cove Springs, FL 32043"
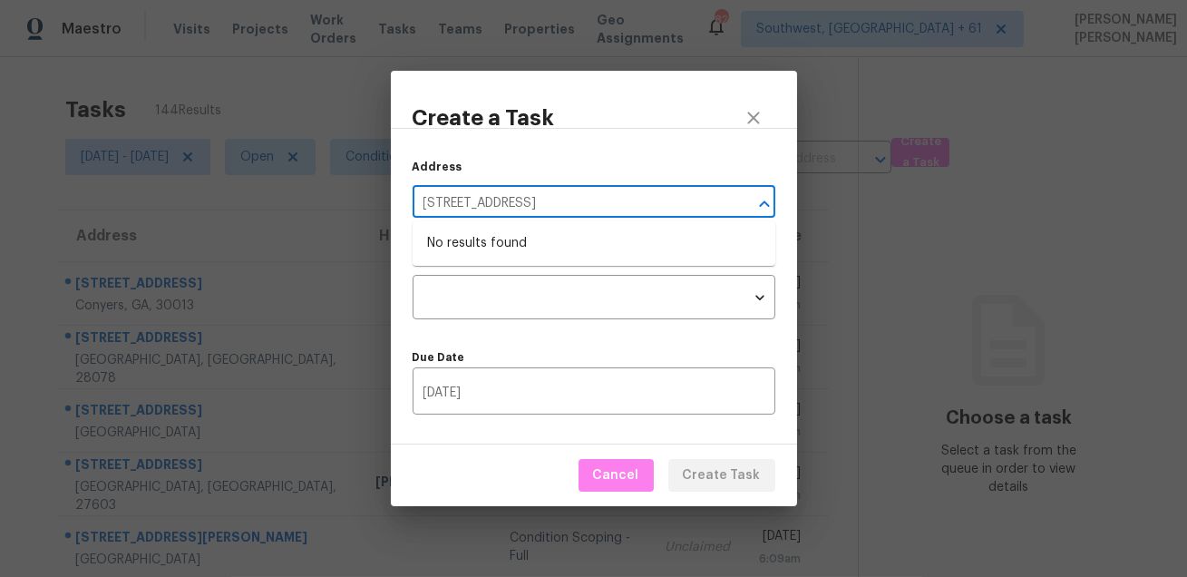
type input "2940 Jubilee Ln, Green Cove Springs, FL 32043"
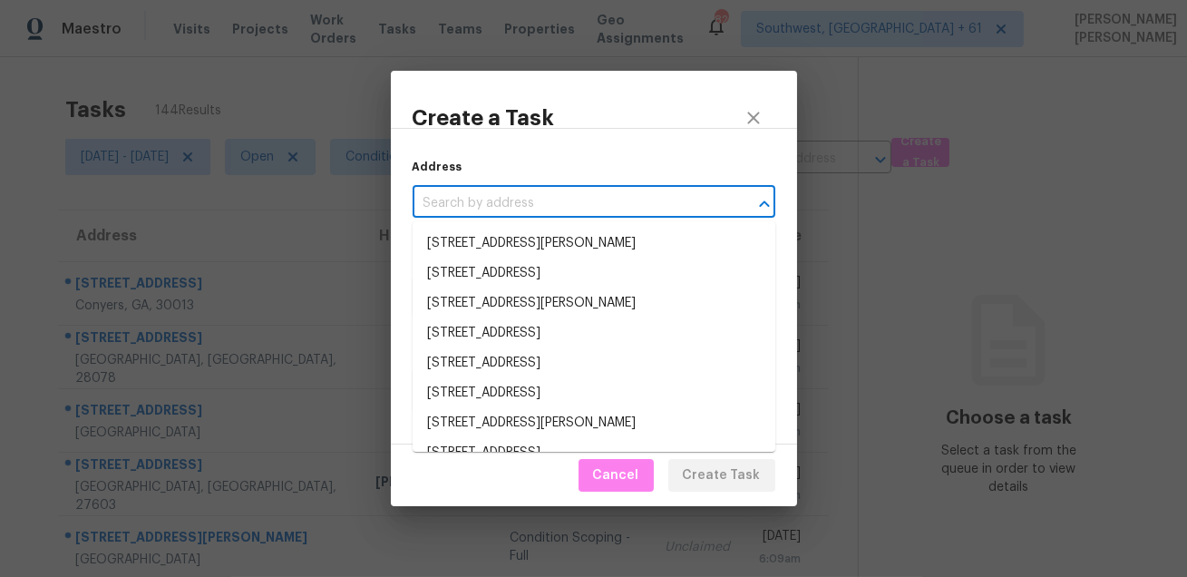
paste input "241 Glenbrook Dr, New Braunfels, TX 78130"
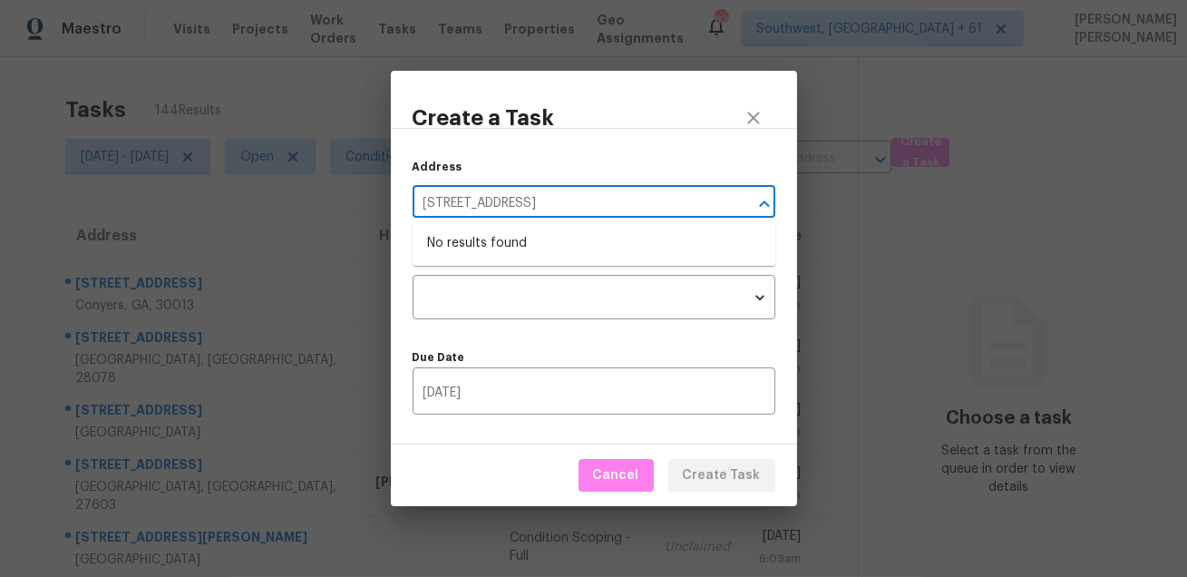
type input "241 Glenbrook Dr, New Braunfels, TX 78130"
click at [754, 113] on icon "close" at bounding box center [754, 118] width 22 height 22
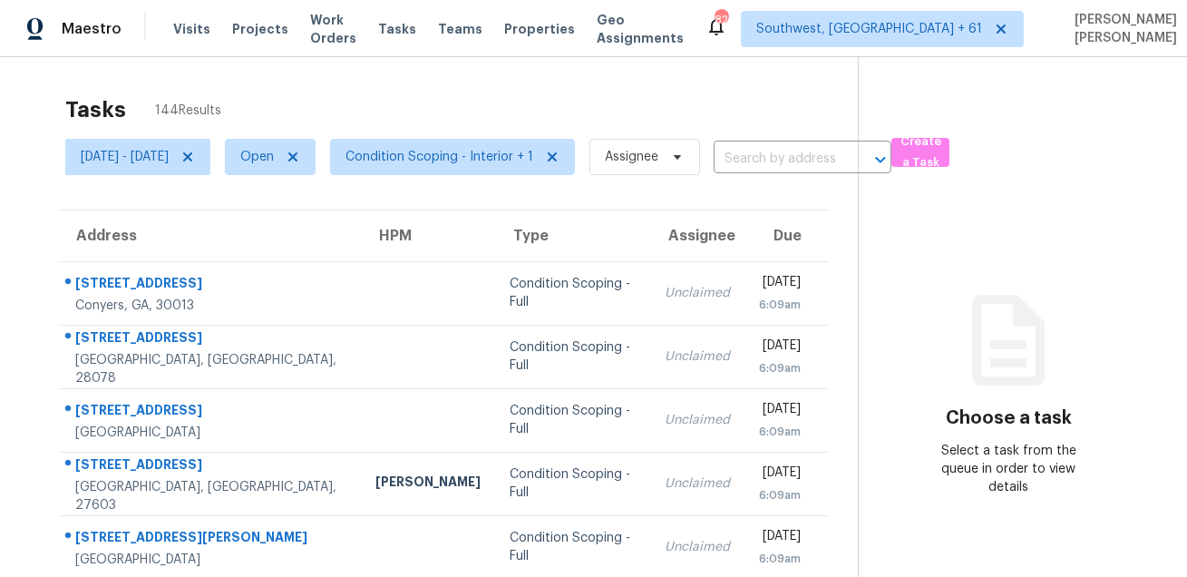
click at [679, 92] on div "Tasks 144 Results" at bounding box center [461, 109] width 793 height 47
click at [169, 159] on span "Thu, Aug 28 - Thu, Aug 28" at bounding box center [125, 157] width 88 height 18
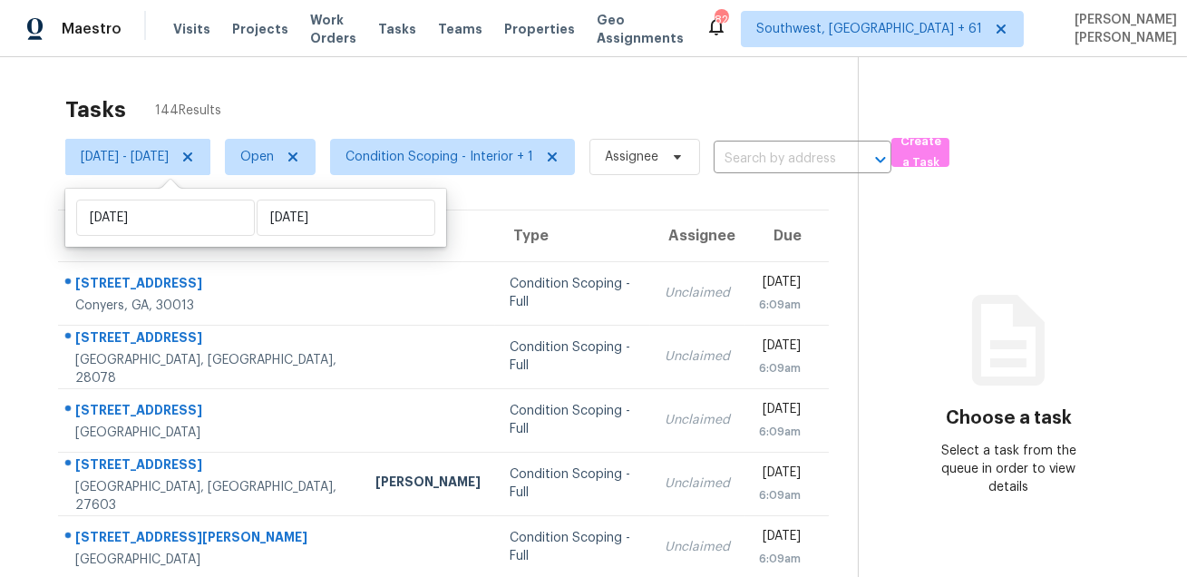
click at [182, 239] on div "Thu, Aug 28 Thu, Aug 28" at bounding box center [255, 218] width 381 height 58
click at [207, 211] on input "Thu, Aug 28" at bounding box center [165, 218] width 179 height 36
select select "7"
select select "2025"
select select "8"
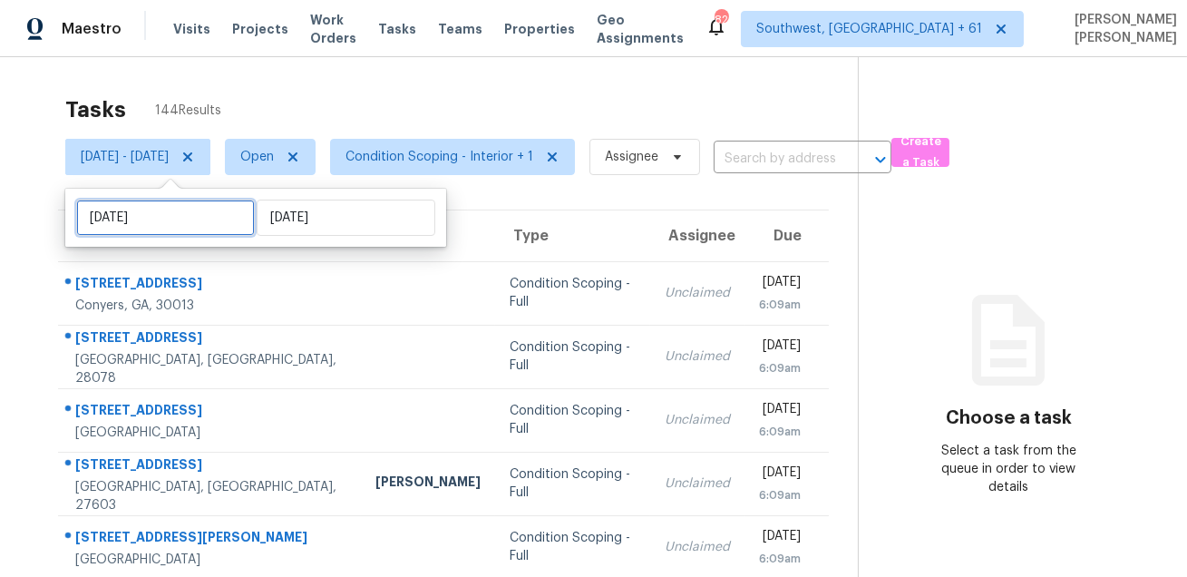
select select "2025"
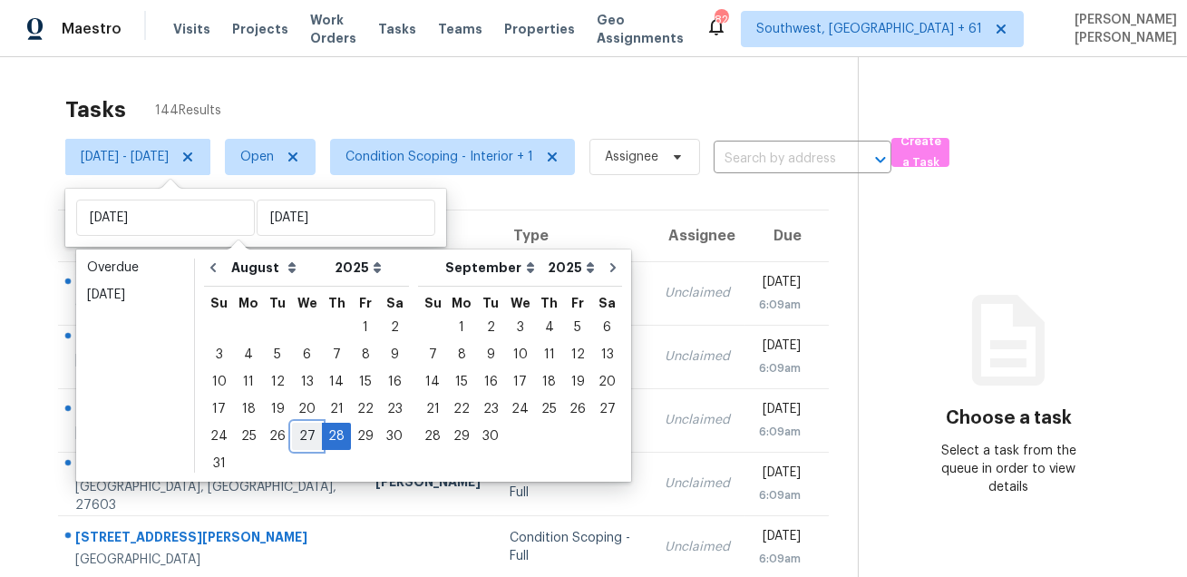
click at [298, 430] on div "27" at bounding box center [307, 436] width 30 height 25
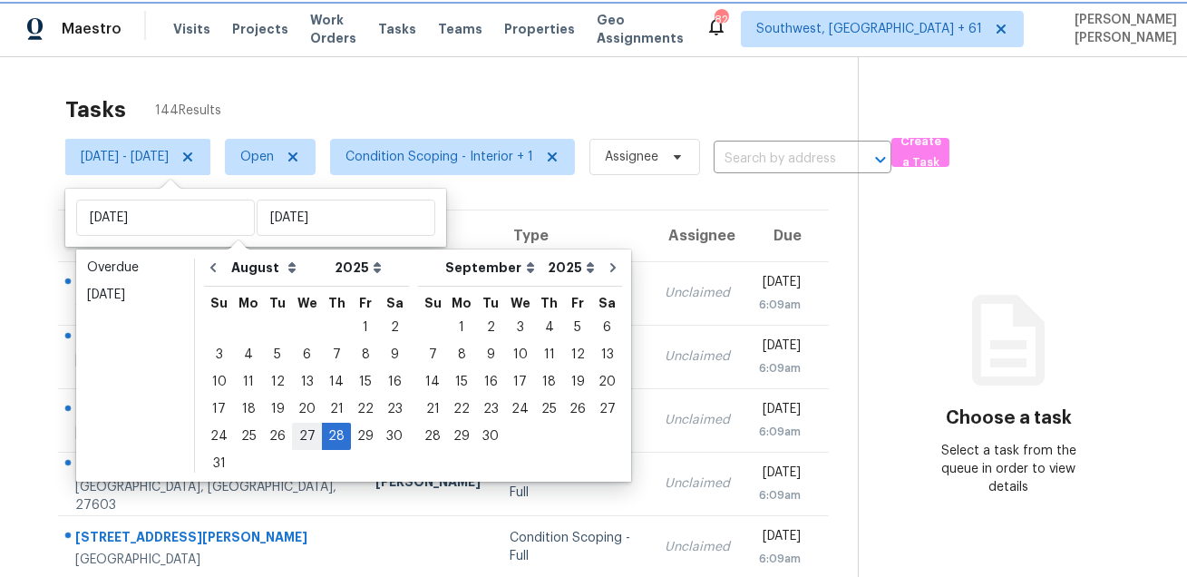
type input "Wed, Aug 27"
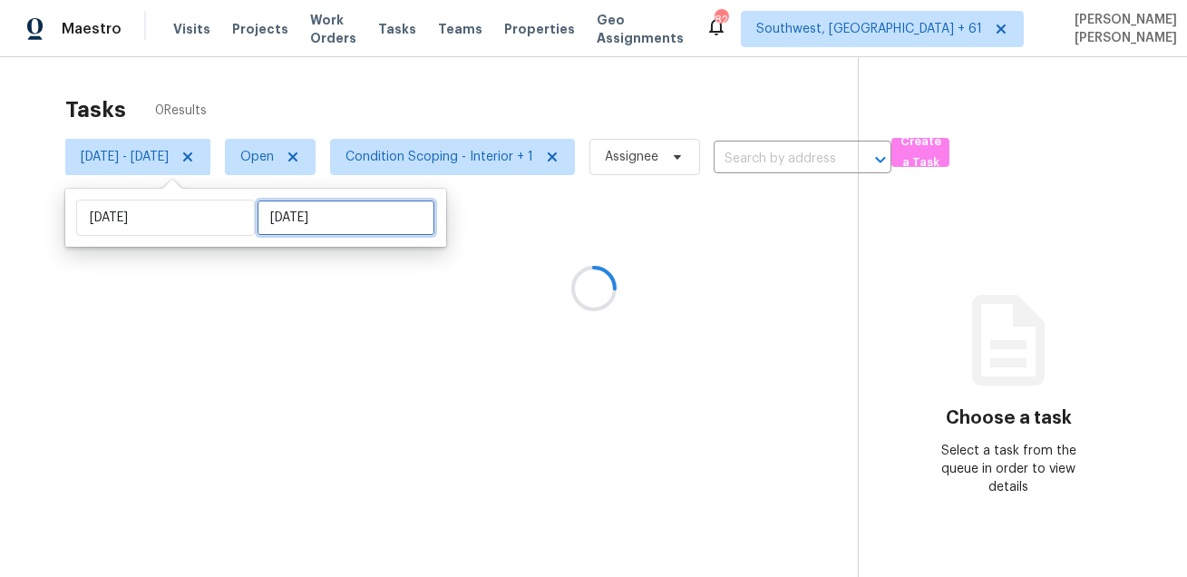
click at [317, 220] on input "Thu, Aug 28" at bounding box center [346, 218] width 179 height 36
select select "7"
select select "2025"
select select "8"
select select "2025"
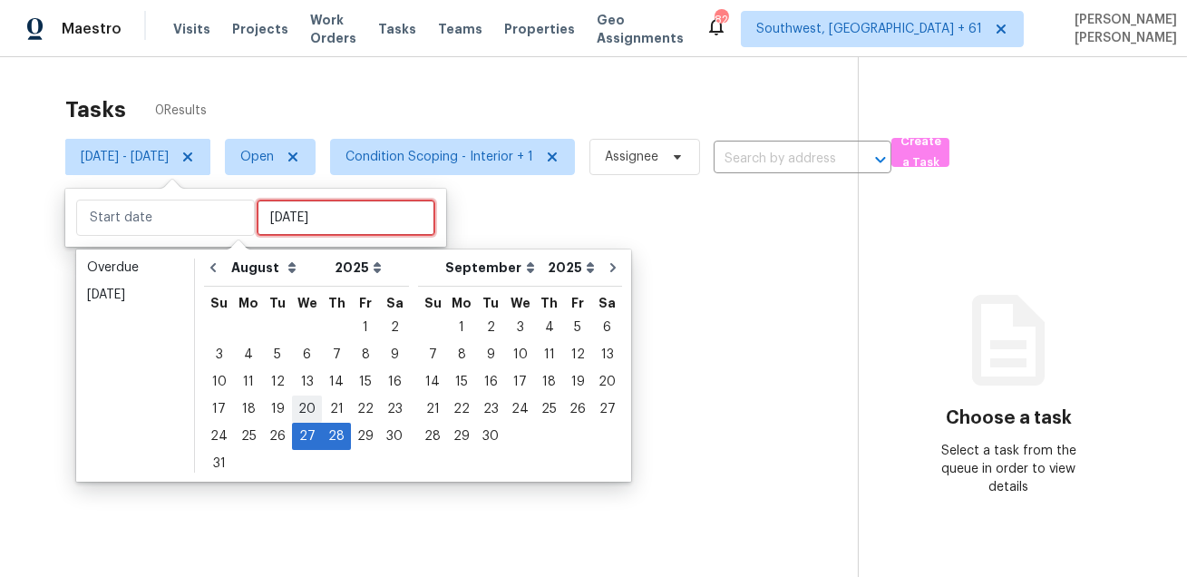
type input "Wed, Aug 20"
type input "Wed, Aug 27"
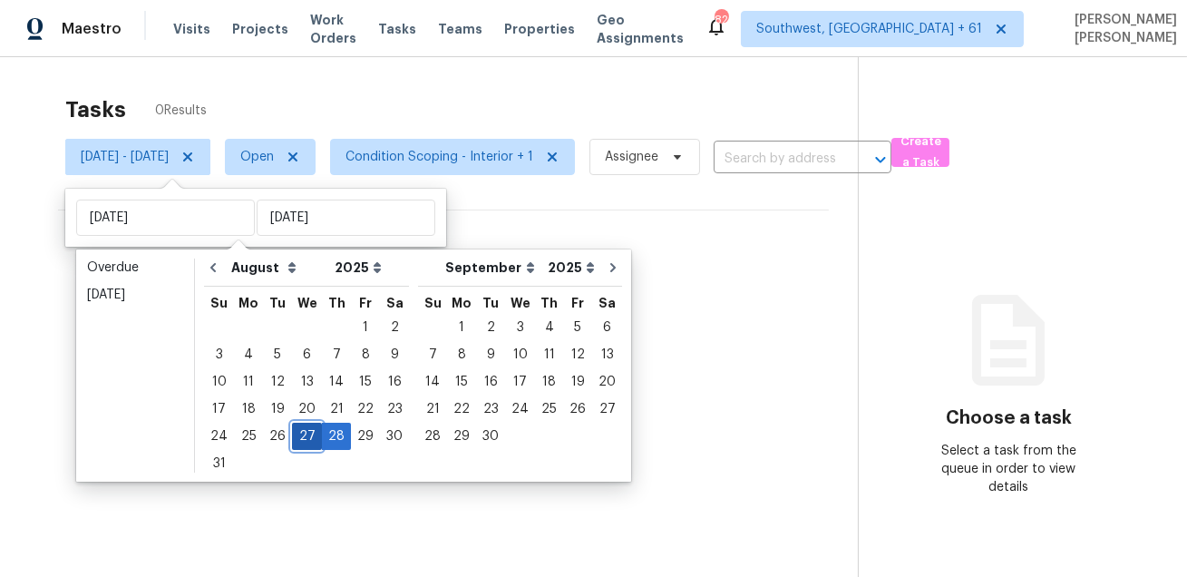
click at [298, 436] on div "27" at bounding box center [307, 436] width 30 height 25
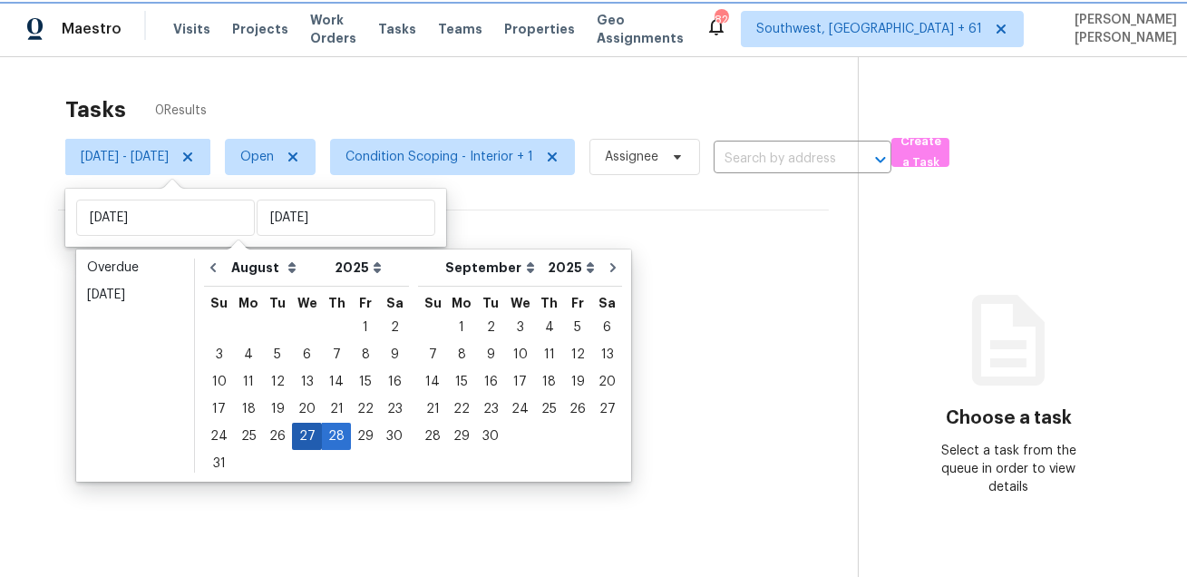
type input "Wed, Aug 27"
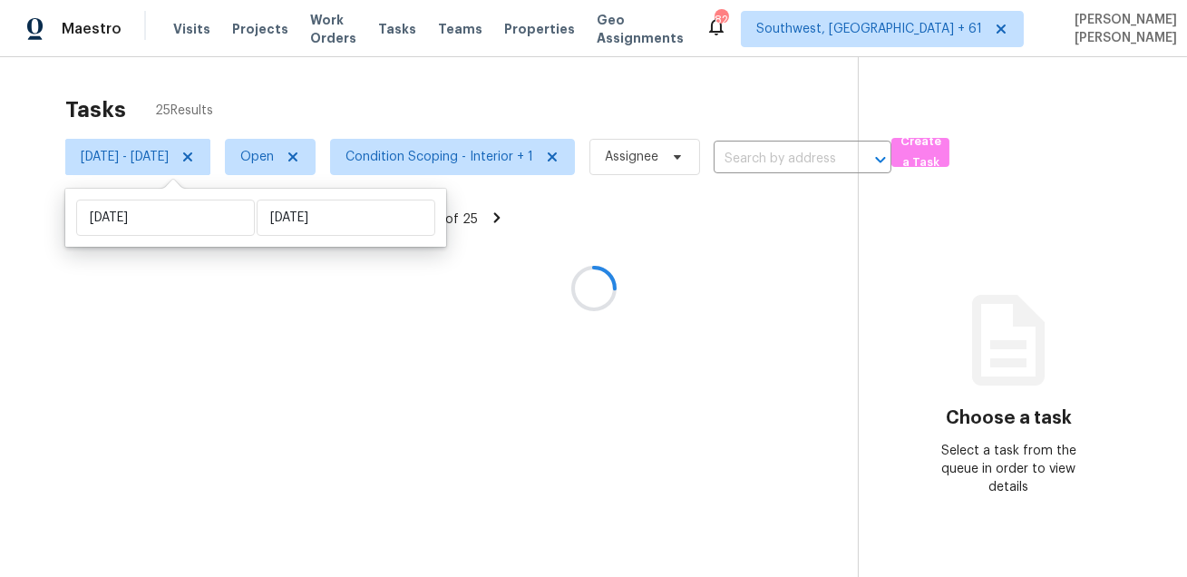
click at [402, 94] on div at bounding box center [593, 288] width 1187 height 577
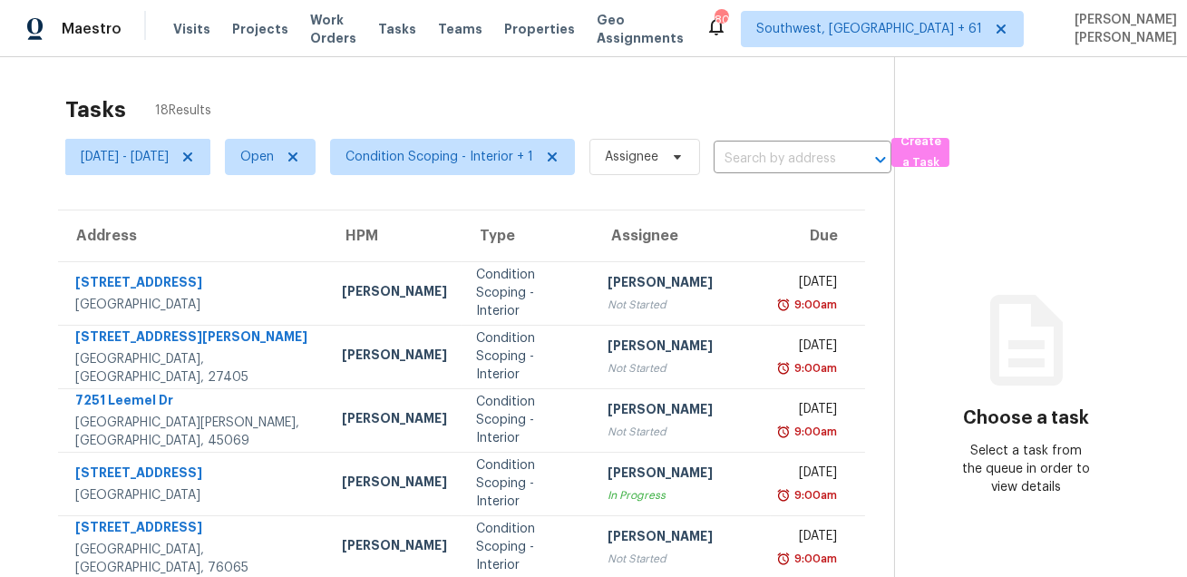
click at [644, 71] on div "Tasks 18 Results Wed, Aug 27 - Wed, Aug 27 Open Condition Scoping - Interior + …" at bounding box center [593, 501] width 1187 height 888
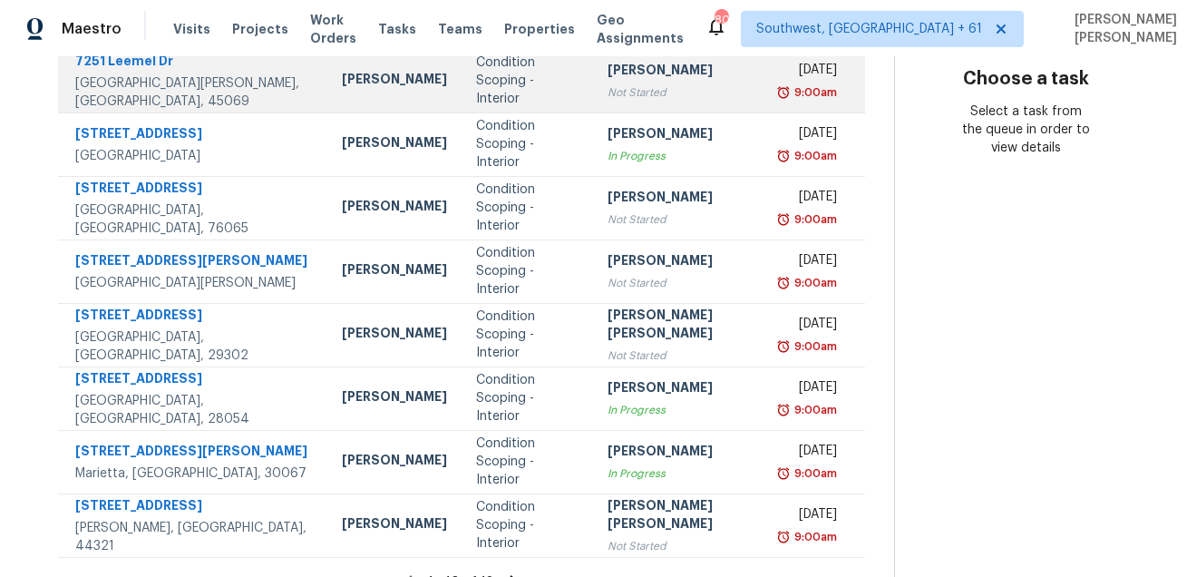
scroll to position [367, 0]
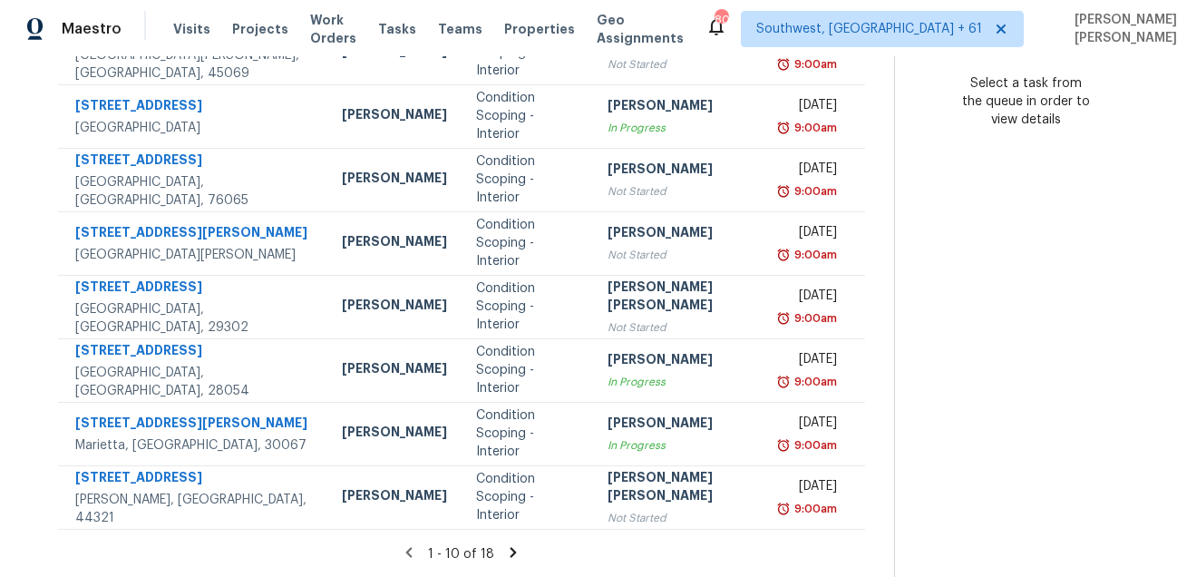
click at [505, 546] on icon at bounding box center [513, 552] width 16 height 16
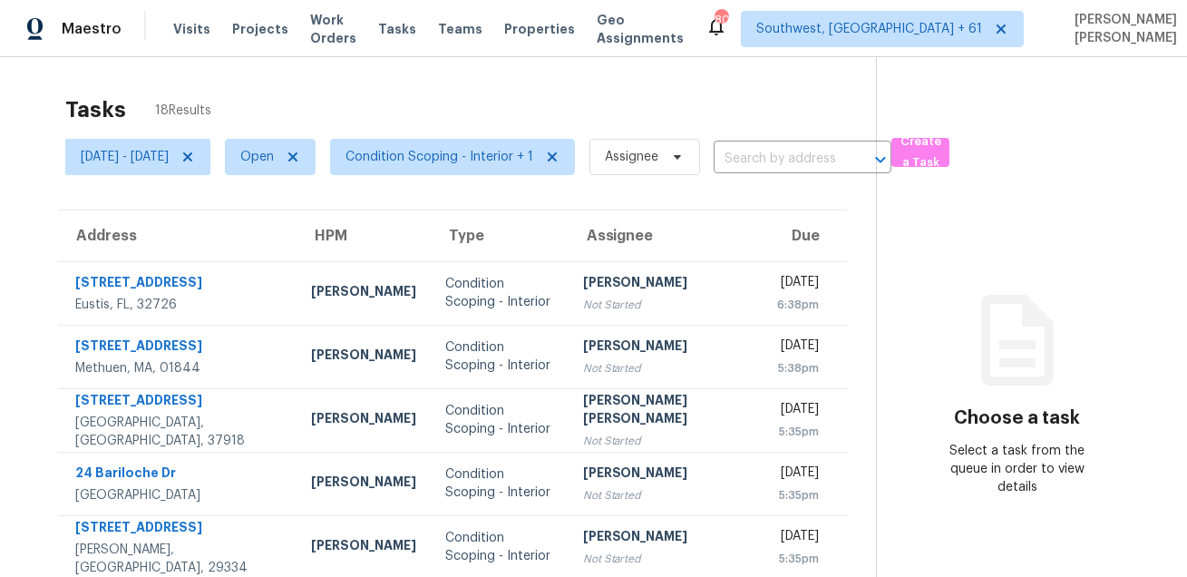
scroll to position [240, 0]
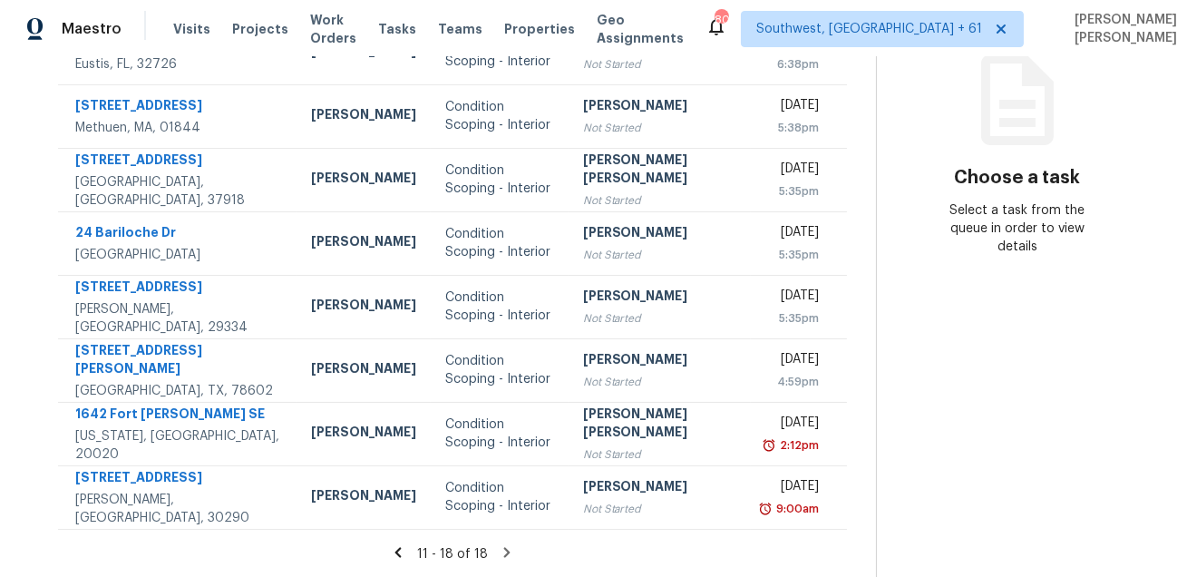
click at [499, 552] on icon at bounding box center [507, 552] width 16 height 16
click at [411, 552] on div "11 - 18 of 18" at bounding box center [452, 553] width 847 height 19
click at [405, 558] on icon at bounding box center [398, 552] width 16 height 16
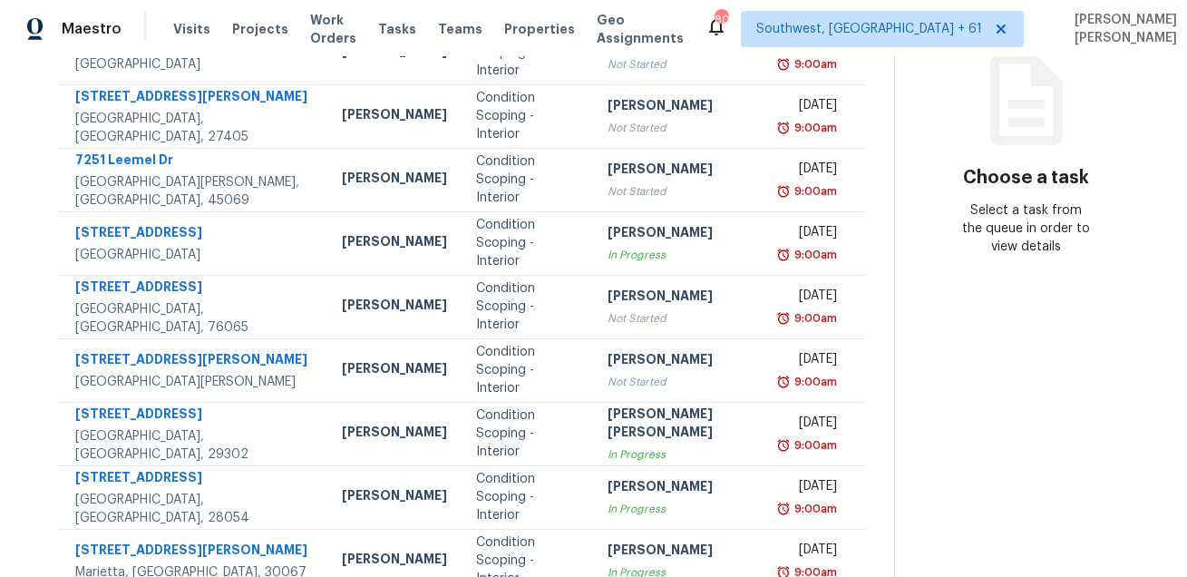
click at [1006, 420] on section "Choose a task Select a task from the queue in order to view details" at bounding box center [1026, 261] width 264 height 888
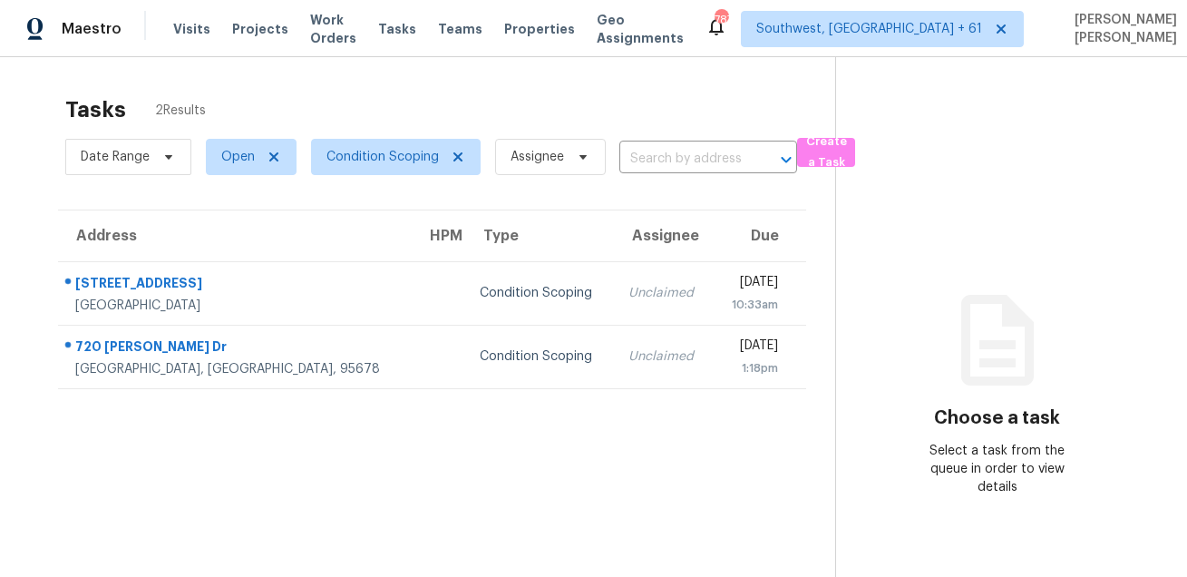
click at [665, 121] on div "Tasks 2 Results" at bounding box center [450, 109] width 770 height 47
click at [594, 66] on div "Tasks 2 Results Date Range Open Condition Scoping Assignee ​ Create a Task Addr…" at bounding box center [593, 345] width 1187 height 577
click at [590, 84] on div "Tasks 2 Results Date Range Open Condition Scoping Assignee ​ Create a Task Addr…" at bounding box center [593, 345] width 1187 height 577
click at [516, 442] on section "Tasks 2 Results Date Range Open Condition Scoping Assignee ​ Create a Task Addr…" at bounding box center [432, 360] width 806 height 548
click at [670, 95] on div "Tasks 2 Results" at bounding box center [450, 109] width 770 height 47
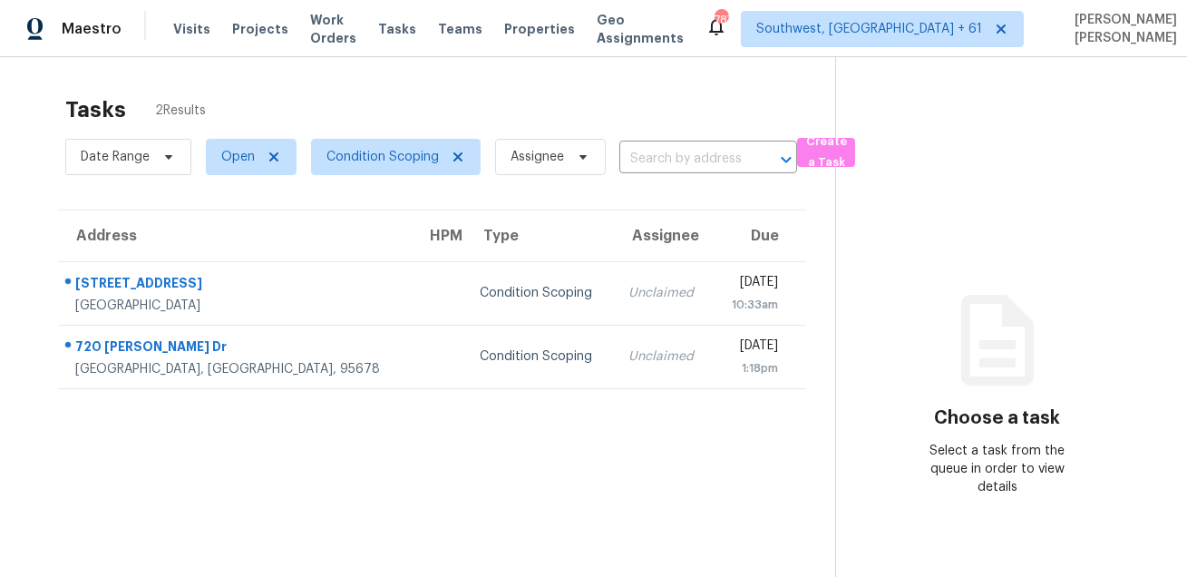
click at [867, 90] on section "Choose a task Select a task from the queue in order to view details" at bounding box center [996, 345] width 323 height 577
click at [627, 95] on div "Tasks 2 Results" at bounding box center [450, 109] width 770 height 47
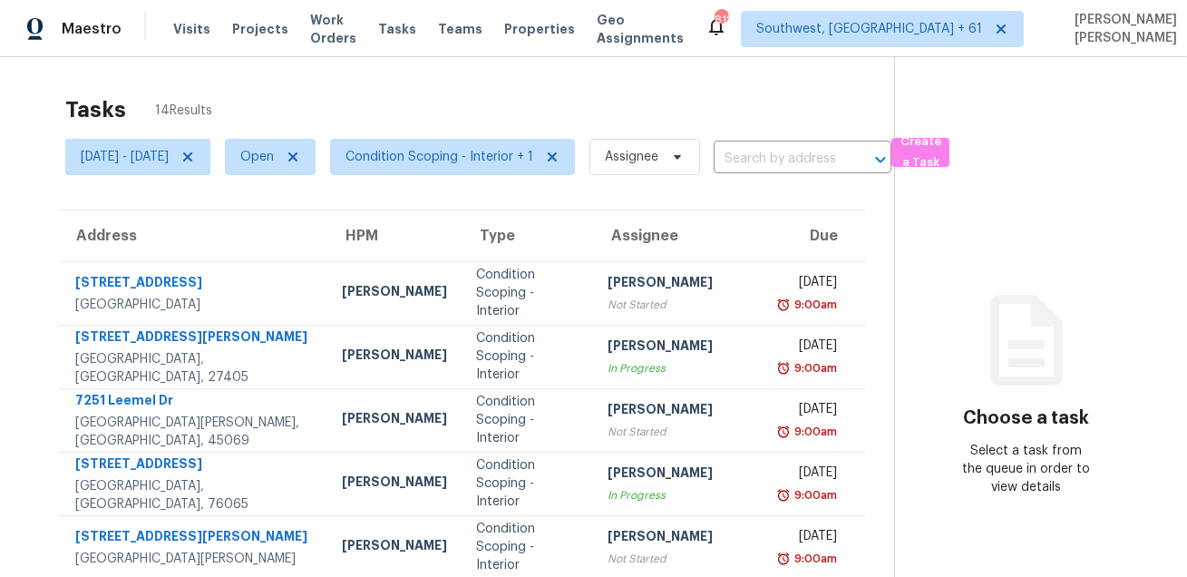
click at [581, 99] on div "Tasks 14 Results" at bounding box center [479, 109] width 829 height 47
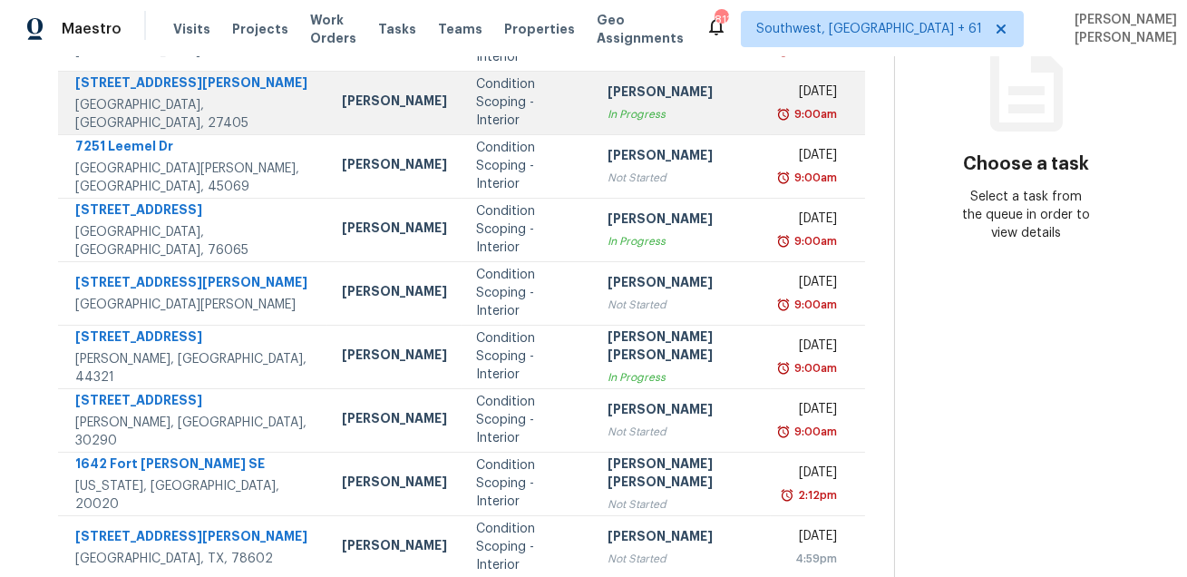
scroll to position [367, 0]
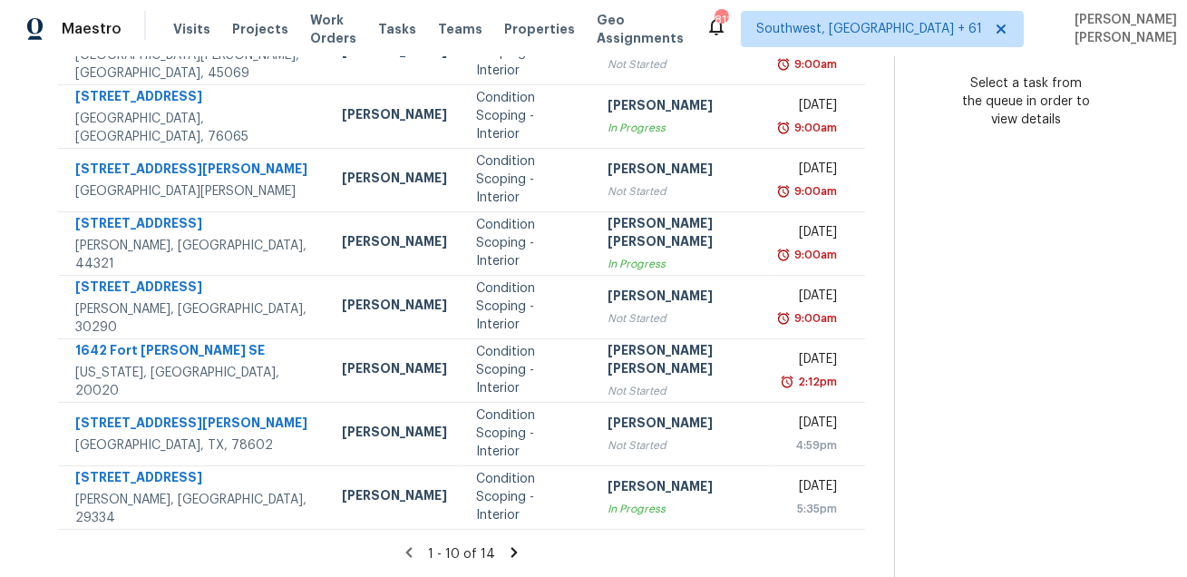
click at [506, 552] on icon at bounding box center [514, 552] width 16 height 16
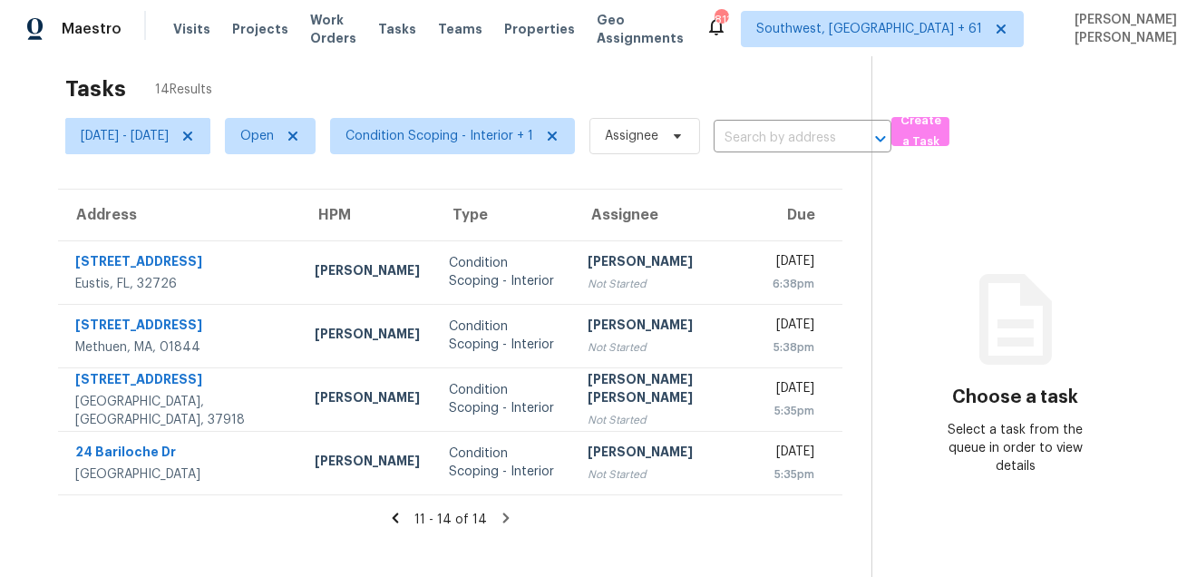
scroll to position [0, 0]
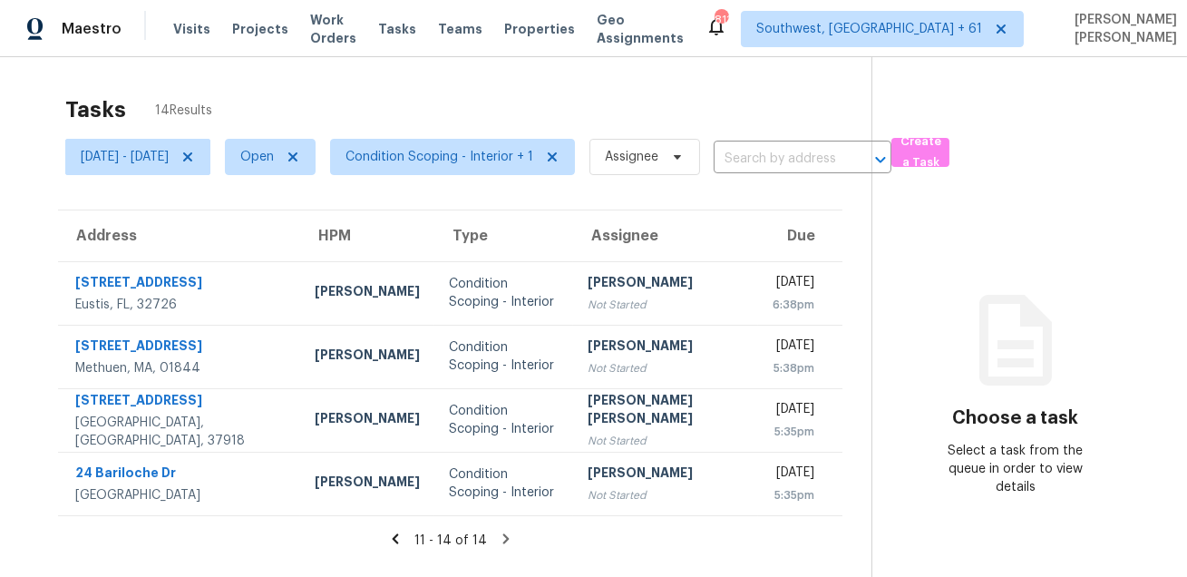
click at [513, 178] on span "Condition Scoping - Interior + 1" at bounding box center [445, 156] width 259 height 47
click at [528, 149] on span "Condition Scoping - Interior + 1" at bounding box center [440, 157] width 188 height 18
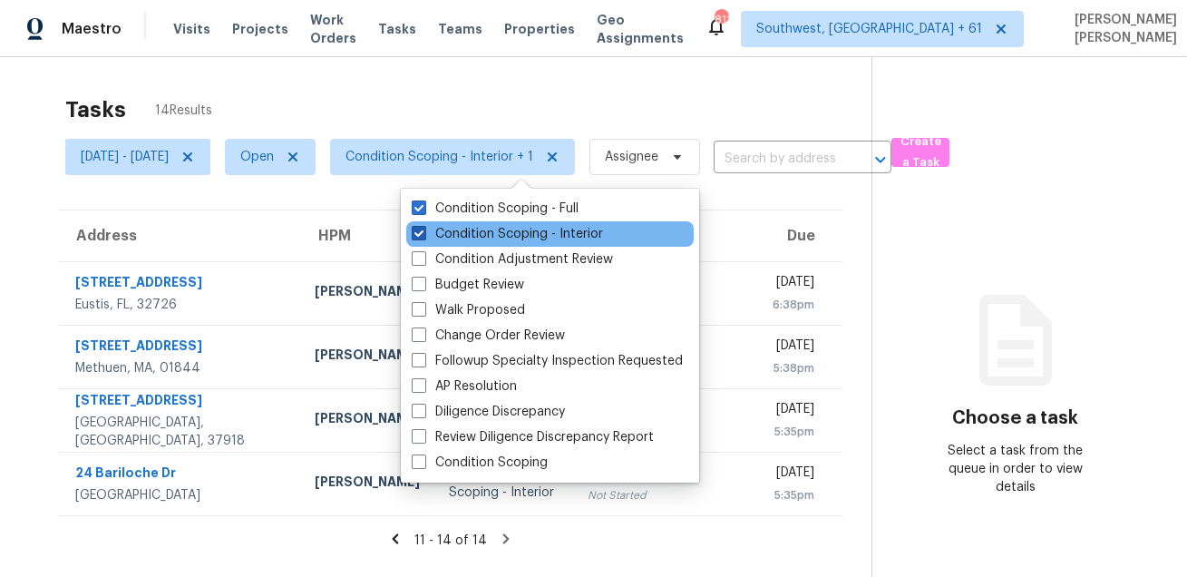
click at [491, 238] on label "Condition Scoping - Interior" at bounding box center [507, 234] width 191 height 18
click at [424, 237] on input "Condition Scoping - Interior" at bounding box center [418, 231] width 12 height 12
checkbox input "false"
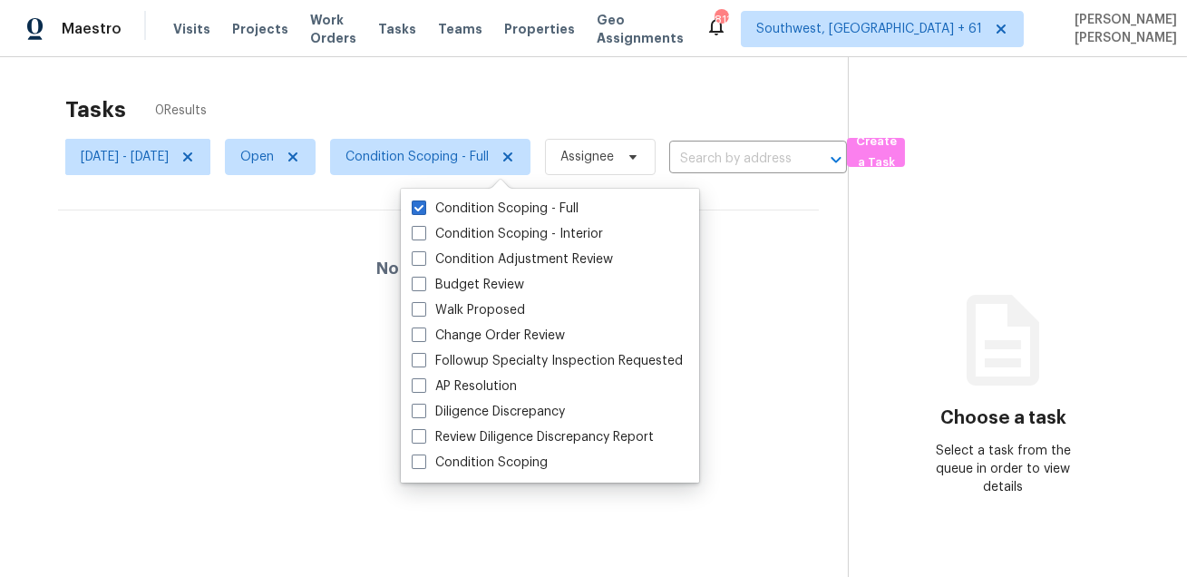
click at [537, 108] on div "Tasks 0 Results" at bounding box center [456, 109] width 783 height 47
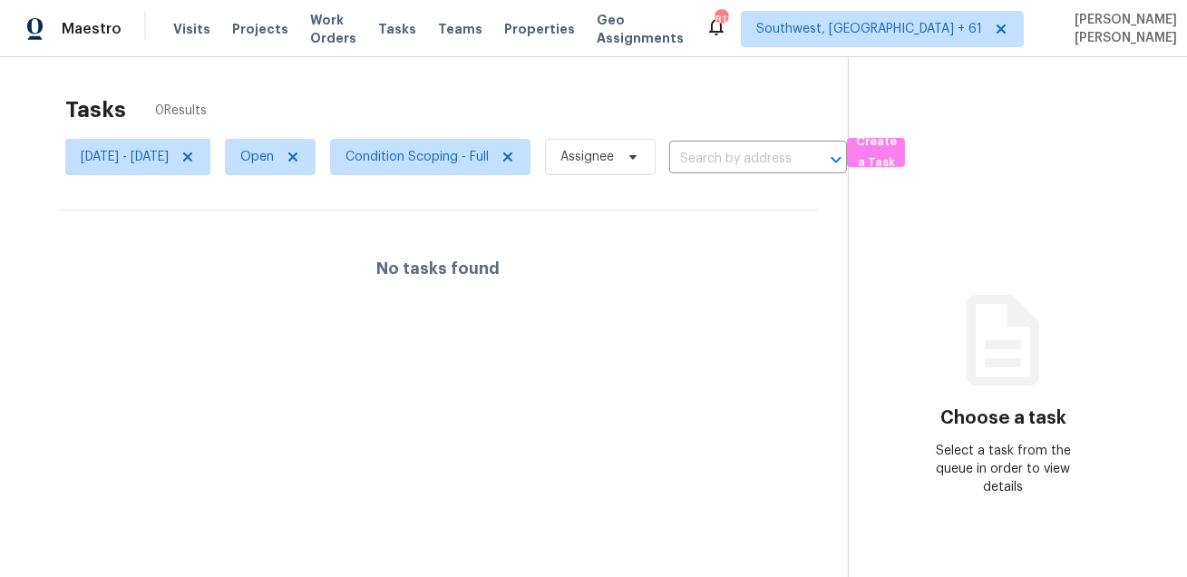
click at [537, 108] on div "Tasks 0 Results" at bounding box center [456, 109] width 783 height 47
click at [489, 162] on span "Condition Scoping - Full" at bounding box center [417, 157] width 143 height 18
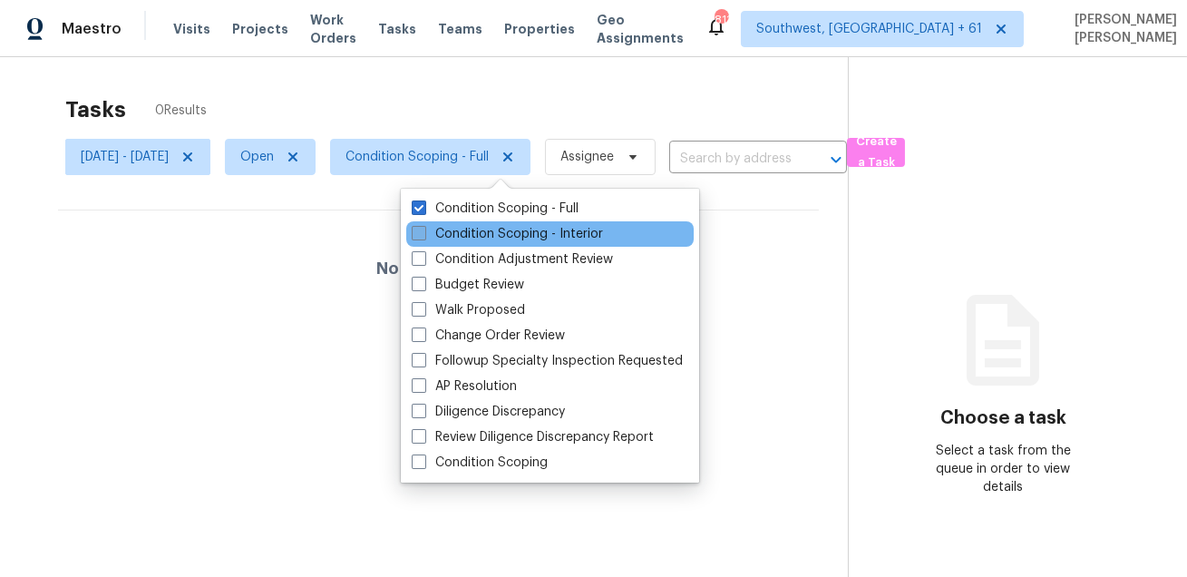
click at [481, 231] on label "Condition Scoping - Interior" at bounding box center [507, 234] width 191 height 18
click at [424, 231] on input "Condition Scoping - Interior" at bounding box center [418, 231] width 12 height 12
checkbox input "true"
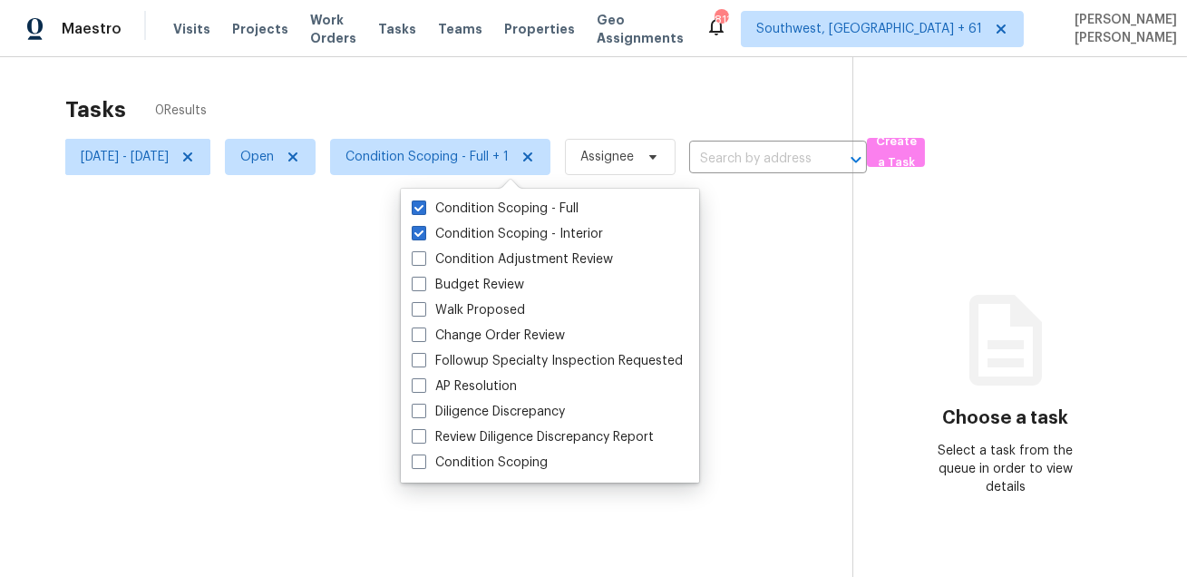
click at [527, 106] on div at bounding box center [593, 288] width 1187 height 577
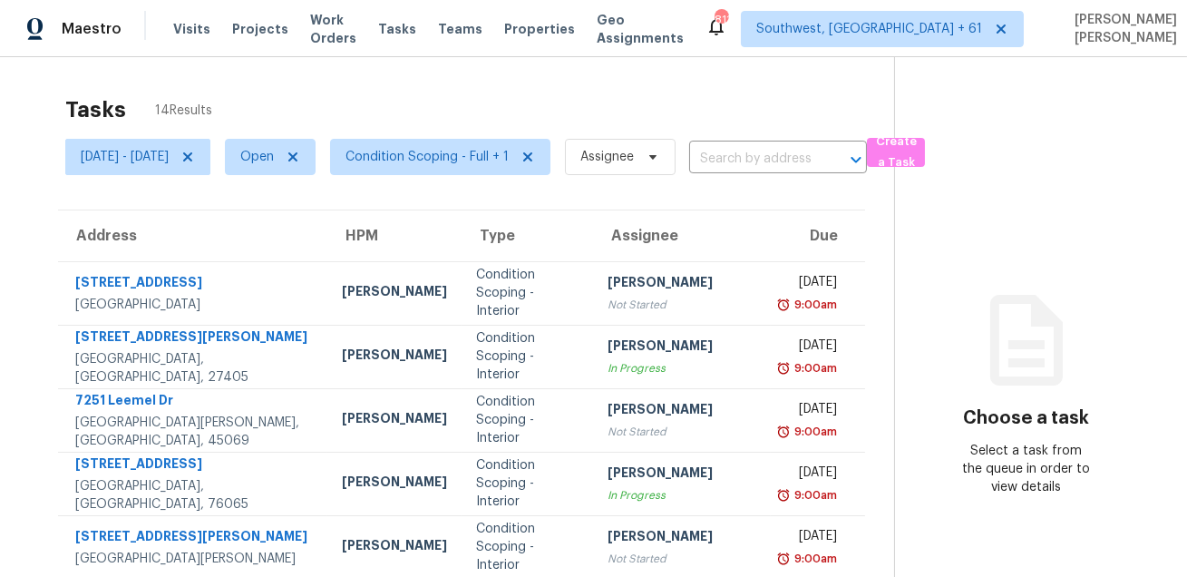
click at [550, 74] on div "Tasks 14 Results Wed, Aug 27 - Wed, Aug 27 Open Condition Scoping - Full + 1 As…" at bounding box center [593, 501] width 1187 height 888
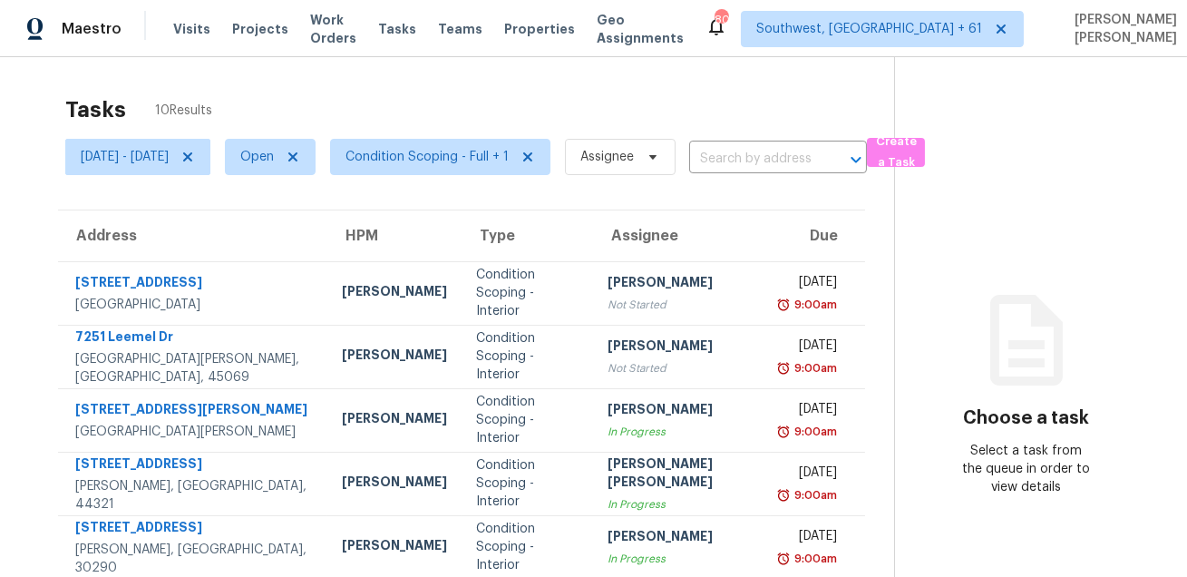
click at [611, 110] on div "Tasks 10 Results" at bounding box center [479, 109] width 829 height 47
click at [640, 144] on span "Assignee" at bounding box center [620, 157] width 111 height 36
click at [668, 108] on div "Tasks 10 Results" at bounding box center [479, 109] width 829 height 47
click at [748, 105] on div "Tasks 10 Results" at bounding box center [479, 109] width 829 height 47
click at [720, 99] on div "Tasks 10 Results" at bounding box center [479, 109] width 829 height 47
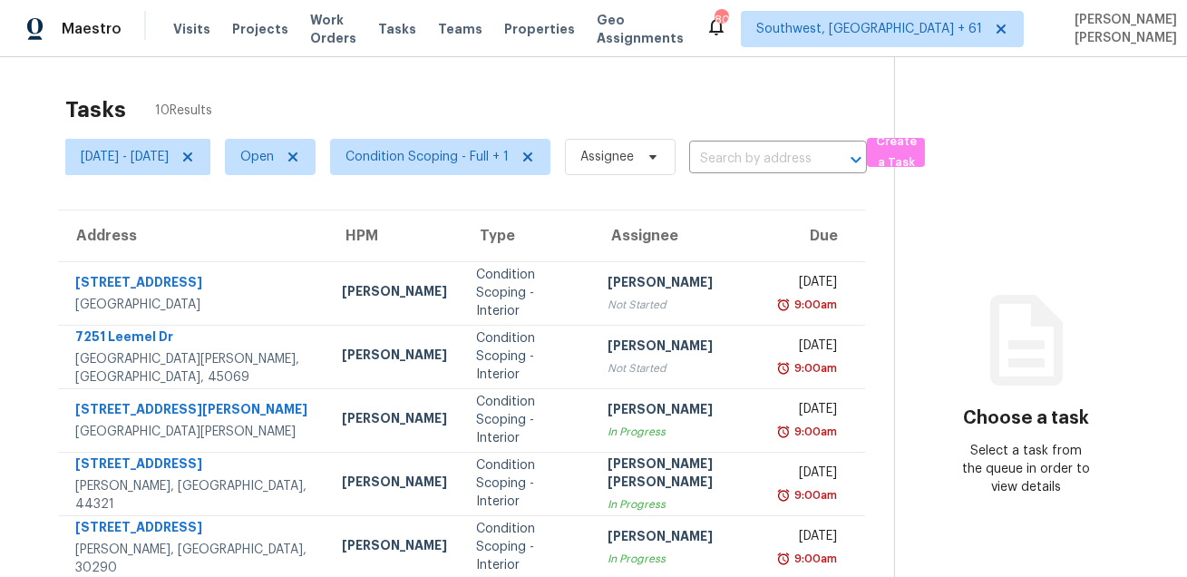
click at [720, 99] on div "Tasks 10 Results" at bounding box center [479, 109] width 829 height 47
click at [636, 101] on div "Tasks 10 Results" at bounding box center [479, 109] width 829 height 47
